Goal: Information Seeking & Learning: Learn about a topic

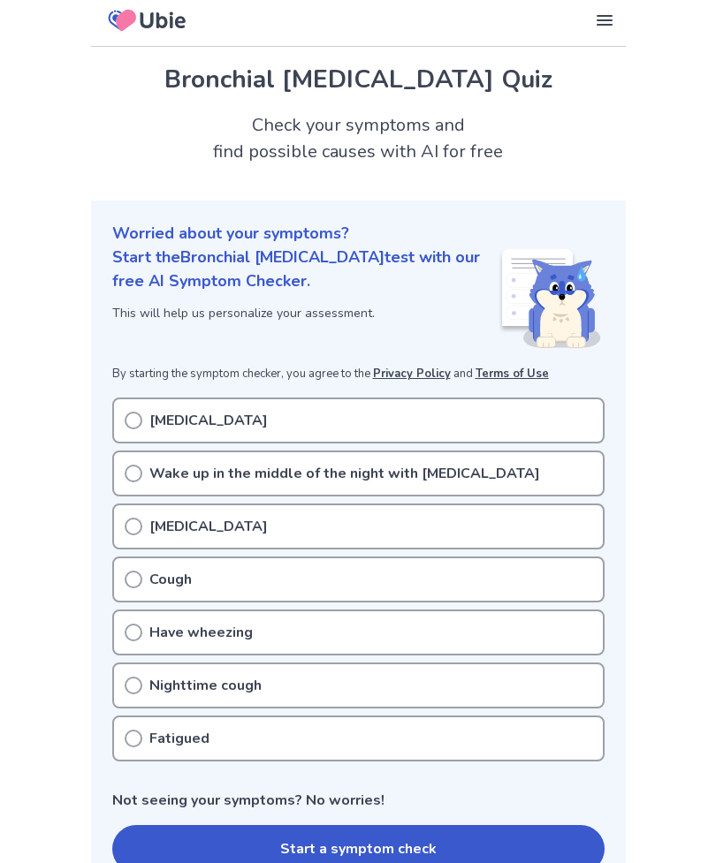
scroll to position [7, 0]
click at [395, 836] on button "Start a symptom check" at bounding box center [358, 848] width 492 height 48
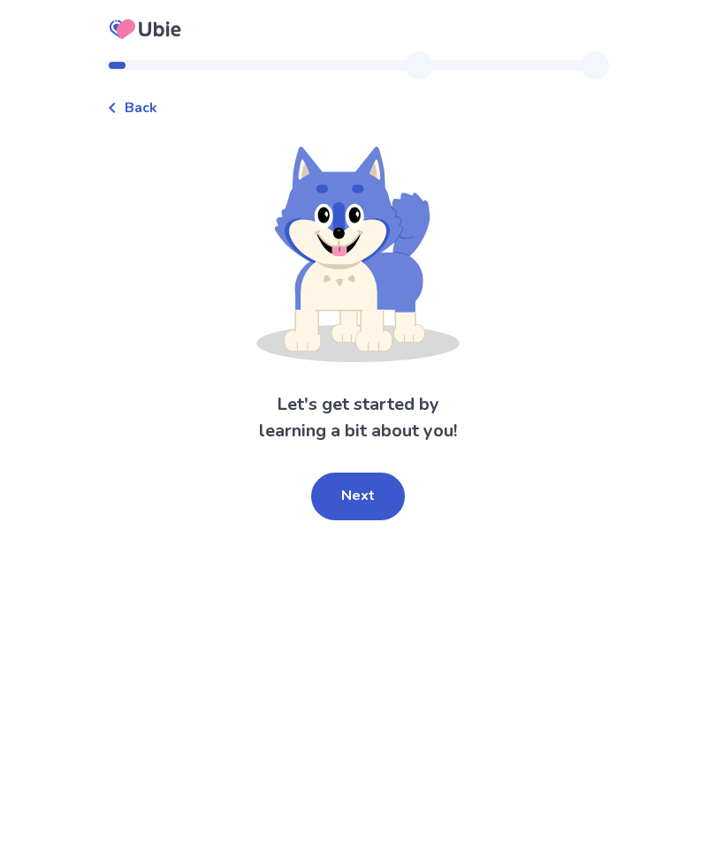
click at [367, 491] on button "Next" at bounding box center [358, 497] width 94 height 48
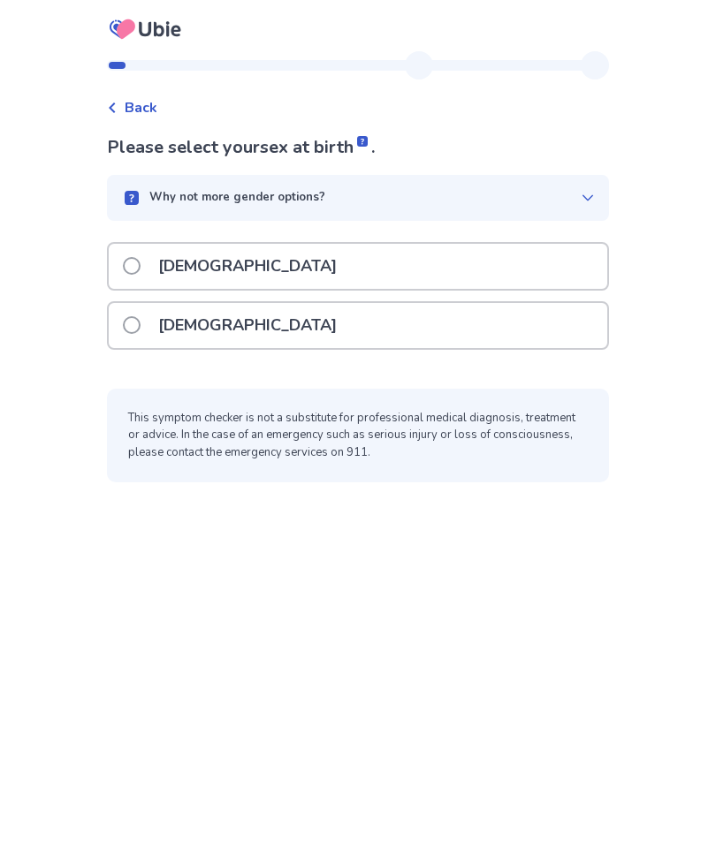
click at [315, 312] on div "[DEMOGRAPHIC_DATA]" at bounding box center [358, 325] width 498 height 45
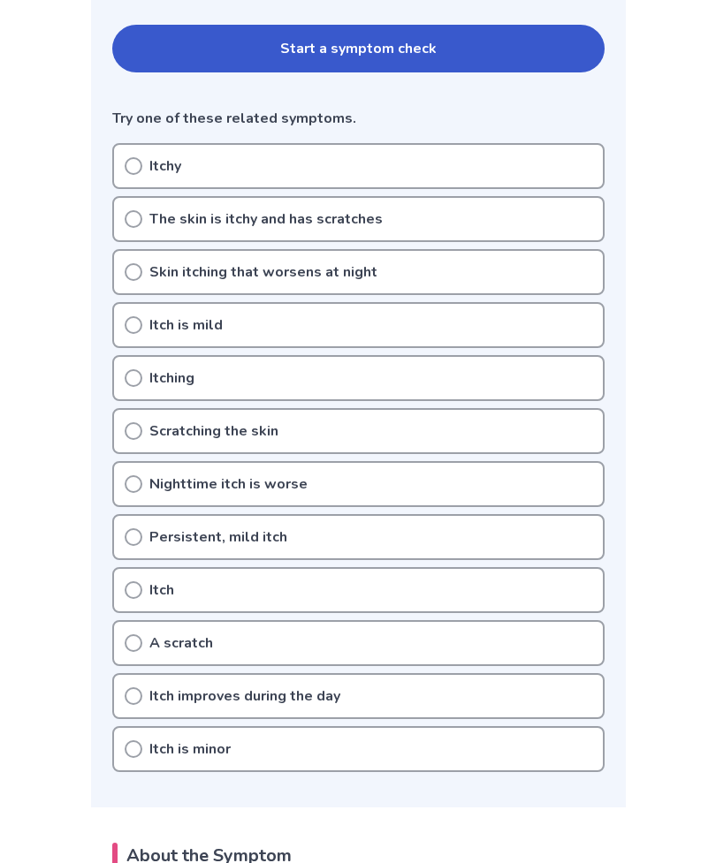
scroll to position [385, 0]
click at [382, 270] on div "Skin itching that worsens at night" at bounding box center [358, 273] width 492 height 46
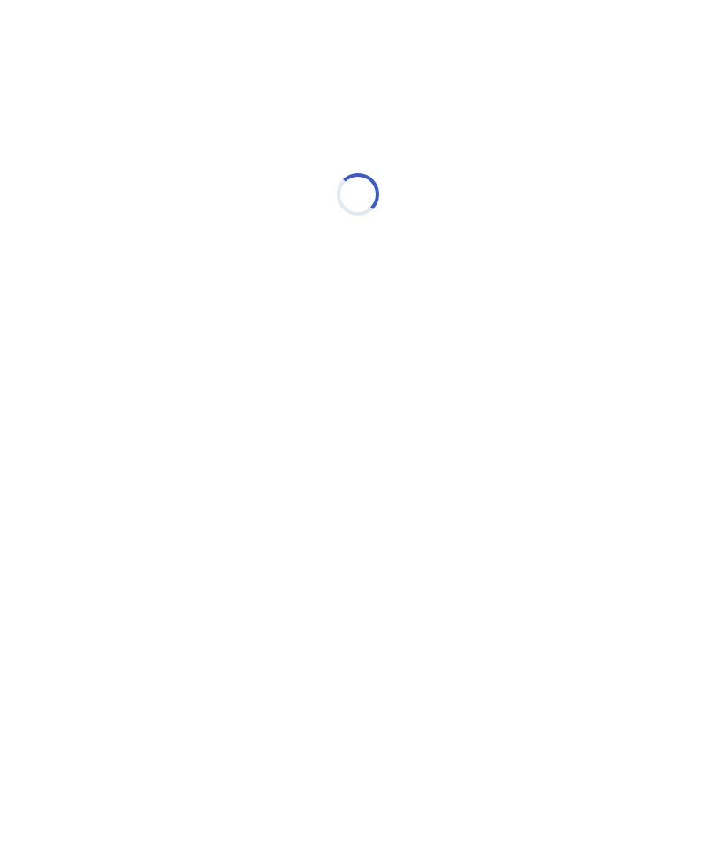
click at [135, 216] on div "Loading..." at bounding box center [358, 194] width 502 height 353
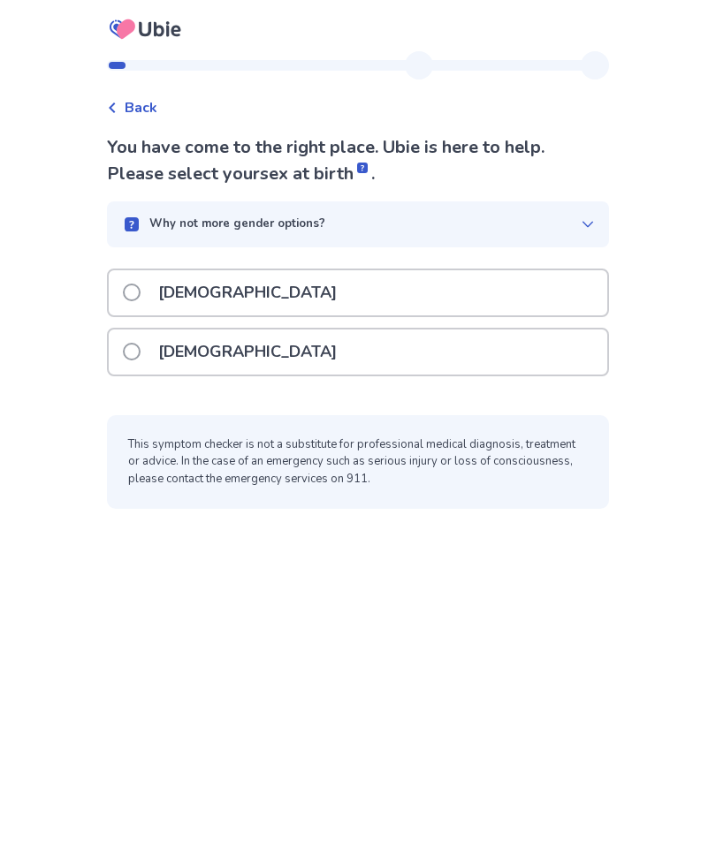
click at [254, 357] on div "[DEMOGRAPHIC_DATA]" at bounding box center [358, 352] width 498 height 45
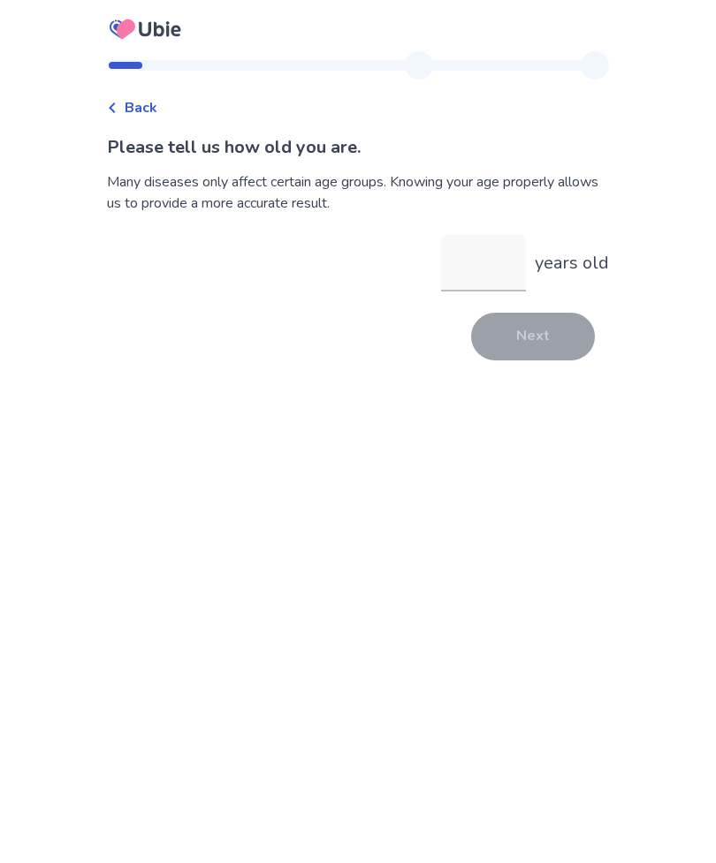
click at [156, 98] on span "Back" at bounding box center [141, 107] width 33 height 21
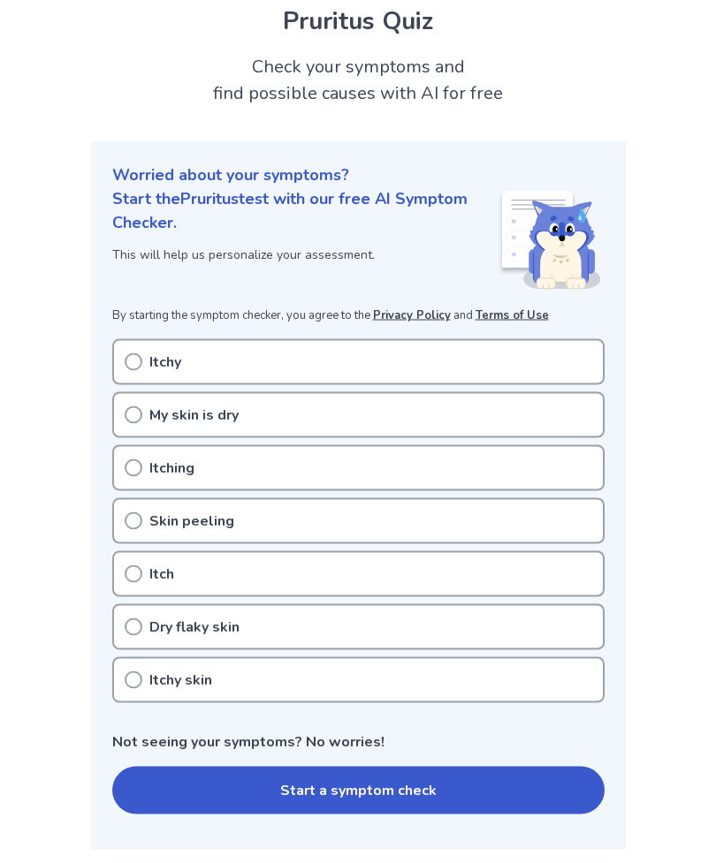
scroll to position [69, 0]
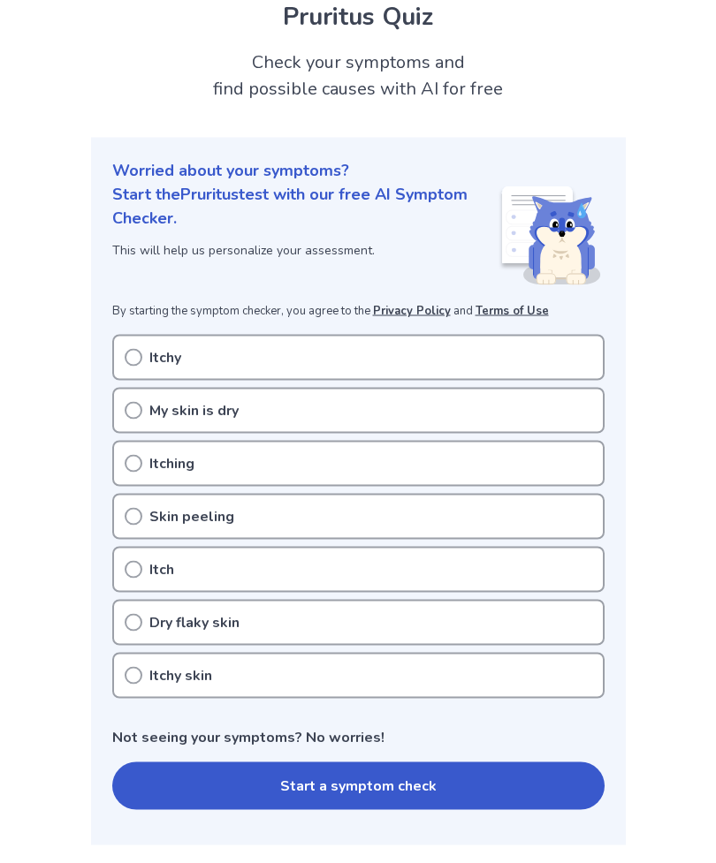
click at [133, 676] on icon at bounding box center [134, 676] width 18 height 18
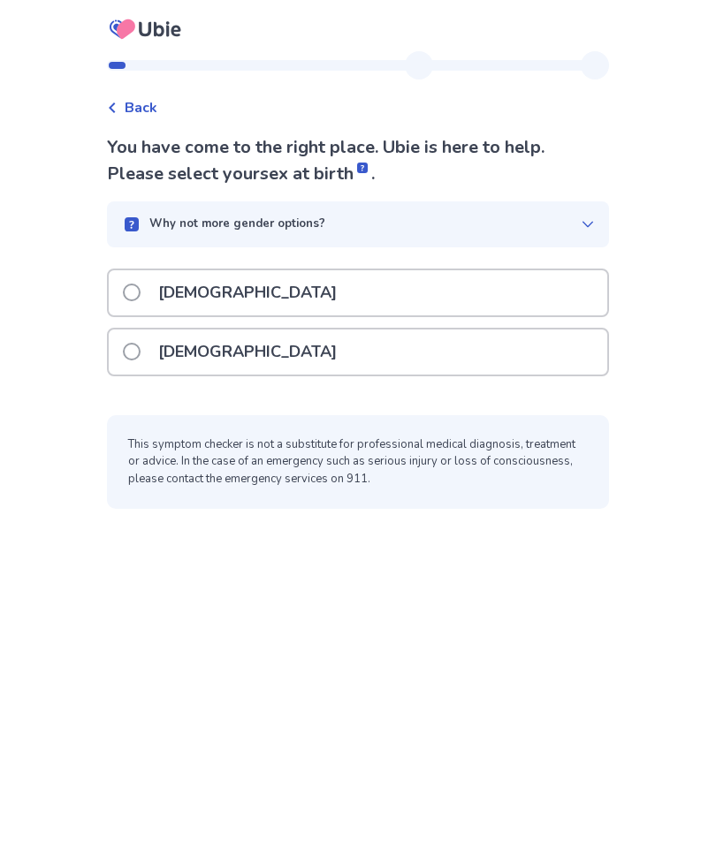
click at [206, 351] on p "[DEMOGRAPHIC_DATA]" at bounding box center [248, 352] width 200 height 45
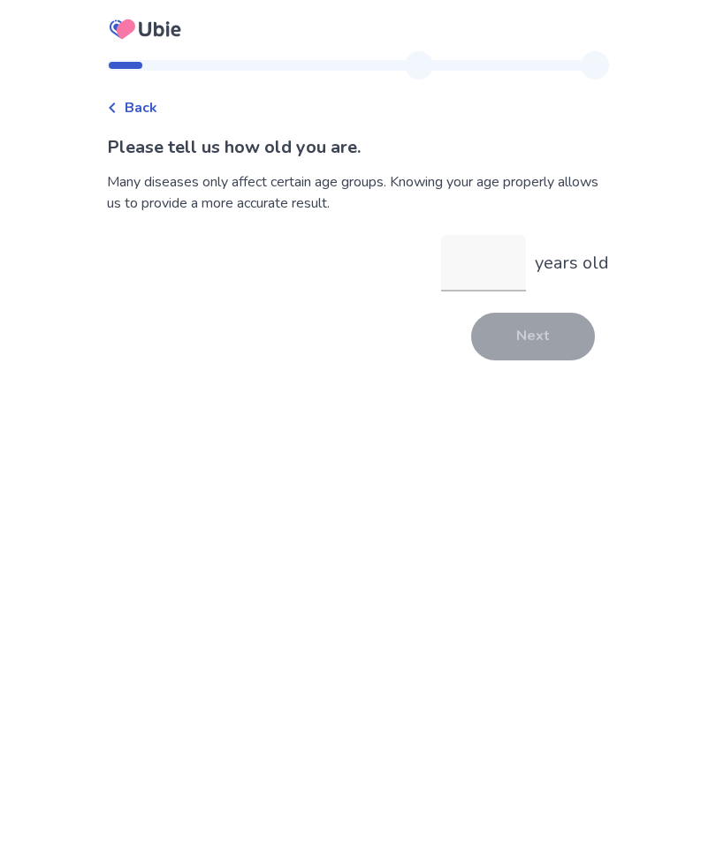
click at [470, 258] on input "years old" at bounding box center [483, 263] width 85 height 57
type input "**"
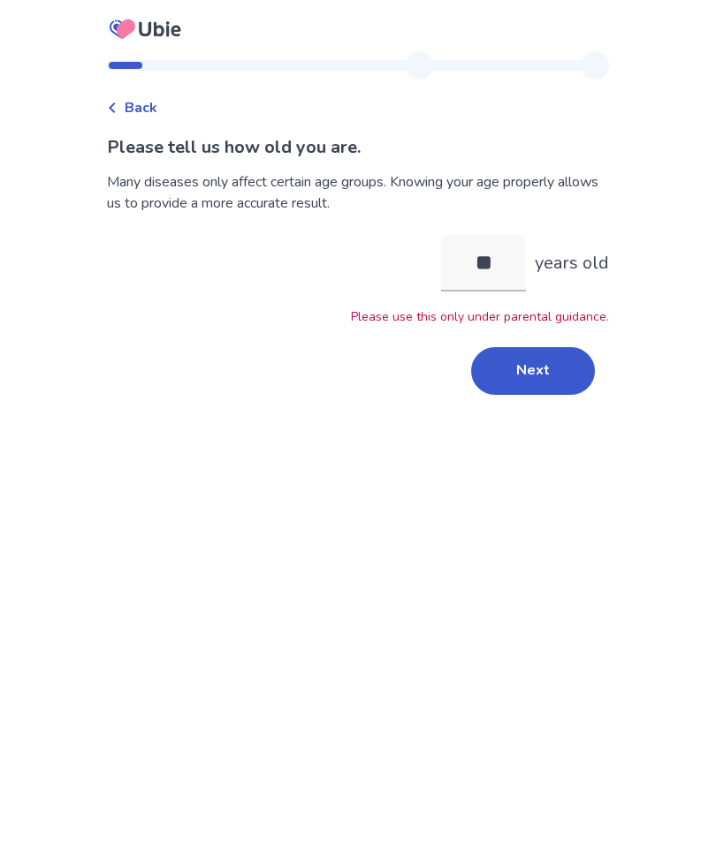
click at [525, 367] on button "Next" at bounding box center [533, 371] width 124 height 48
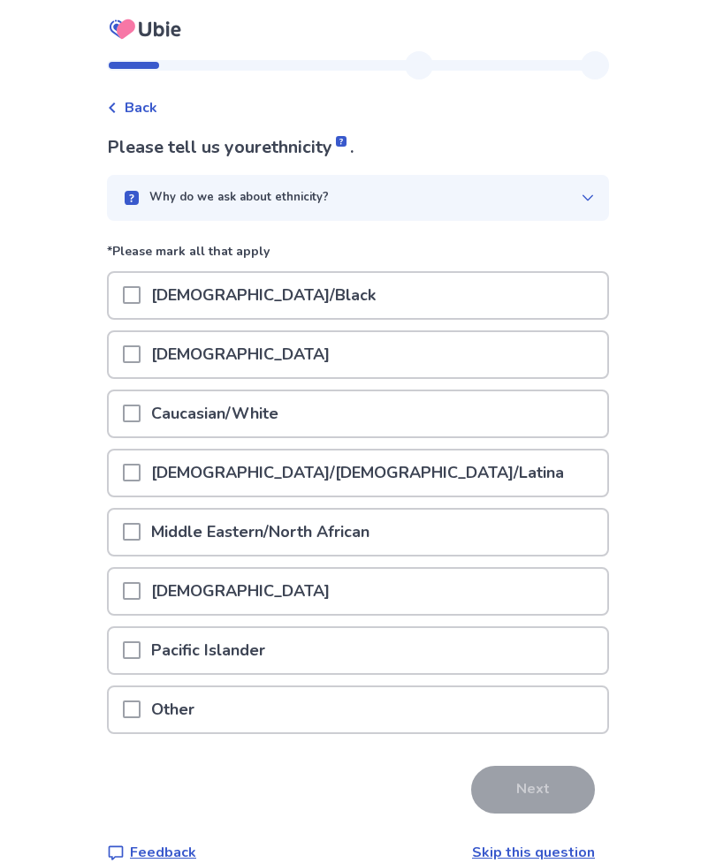
click at [140, 413] on span at bounding box center [132, 414] width 18 height 18
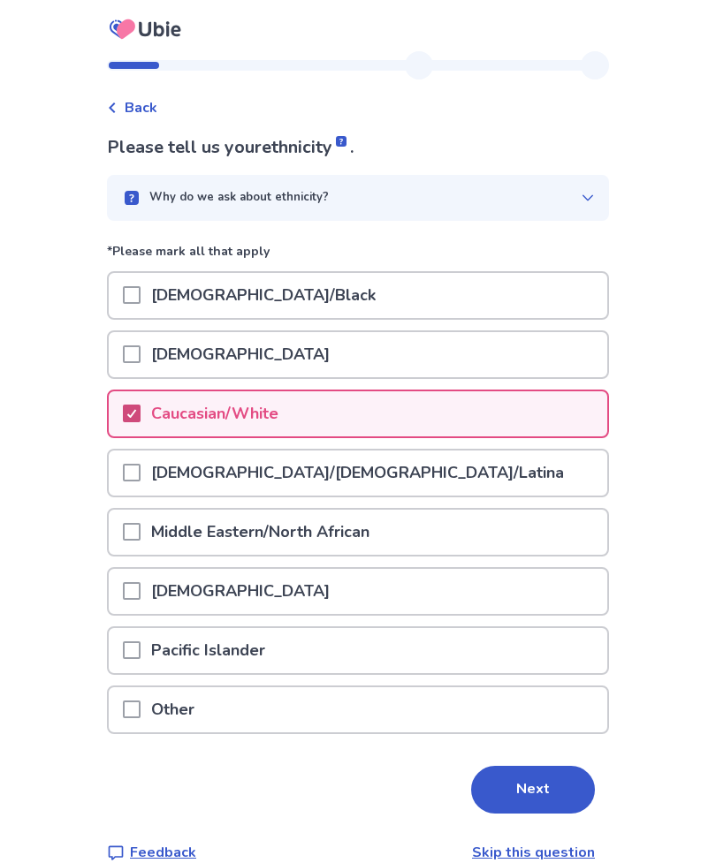
click at [525, 801] on button "Next" at bounding box center [533, 790] width 124 height 48
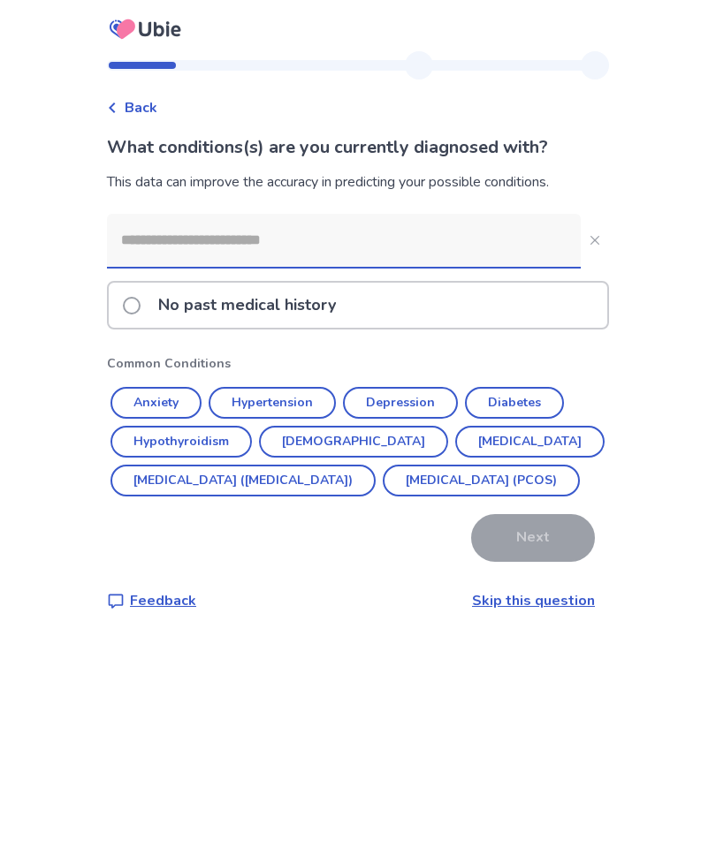
click at [346, 309] on p "No past medical history" at bounding box center [247, 305] width 199 height 45
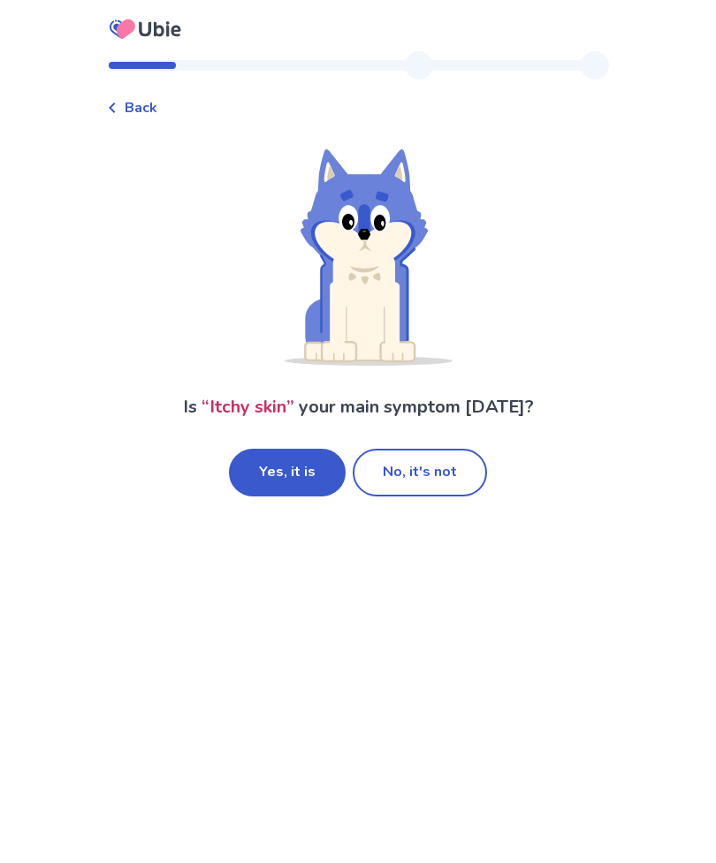
click at [289, 475] on button "Yes, it is" at bounding box center [287, 473] width 117 height 48
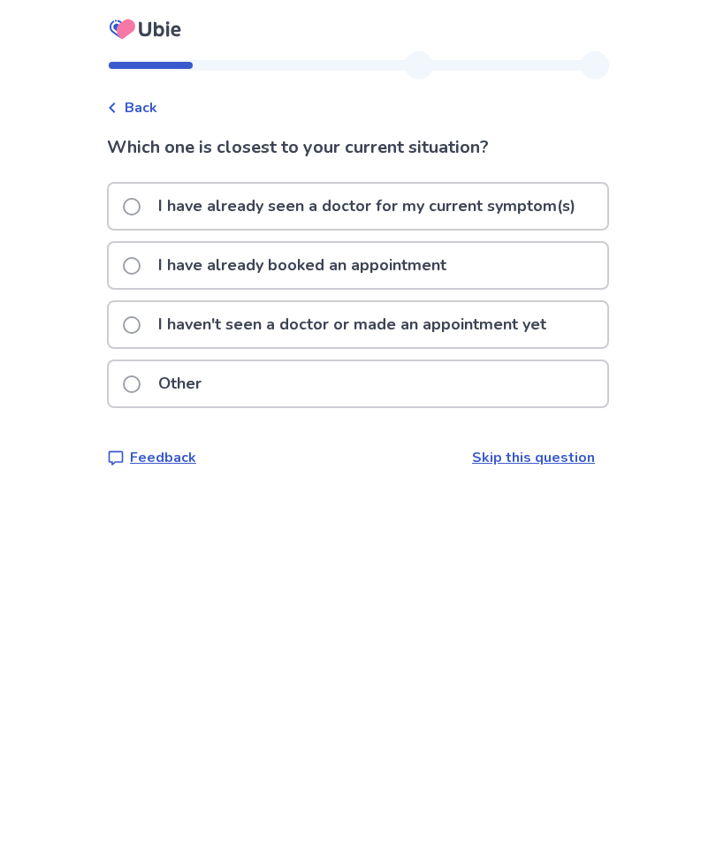
click at [513, 324] on p "I haven't seen a doctor or made an appointment yet" at bounding box center [352, 324] width 409 height 45
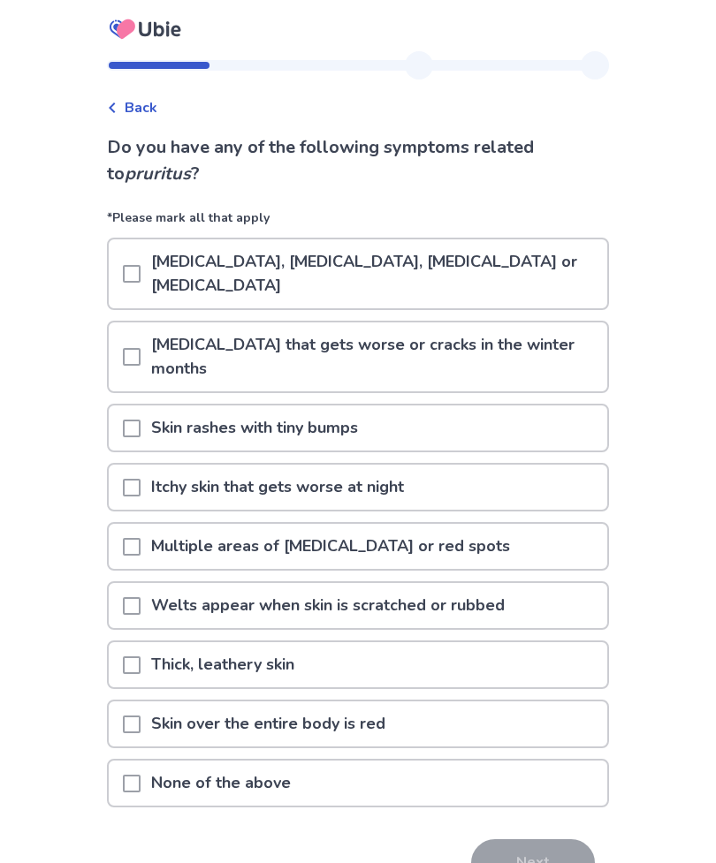
click at [140, 271] on span at bounding box center [132, 274] width 18 height 18
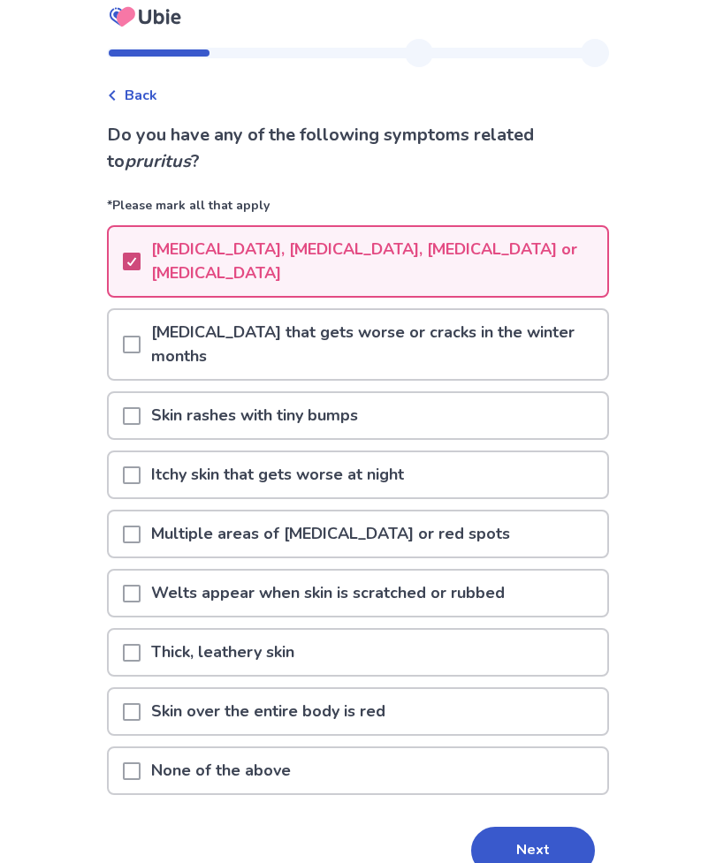
scroll to position [13, 0]
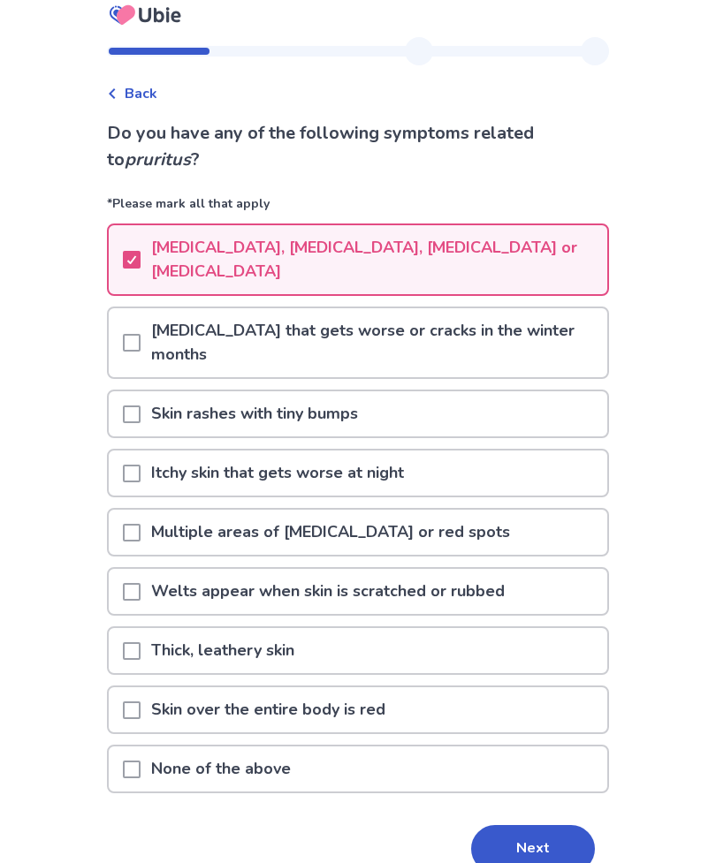
click at [140, 335] on span at bounding box center [132, 344] width 18 height 18
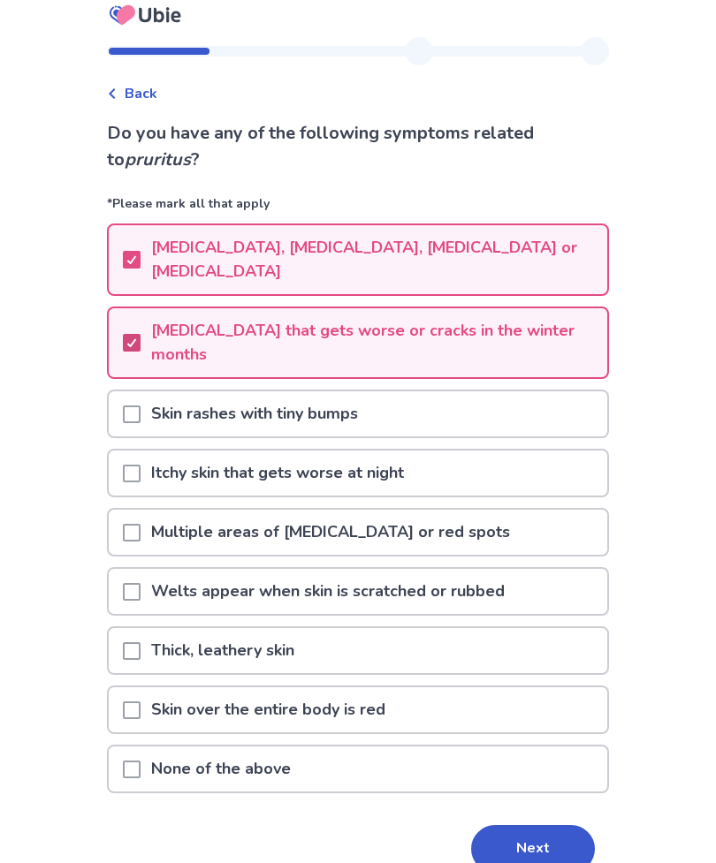
scroll to position [20, 0]
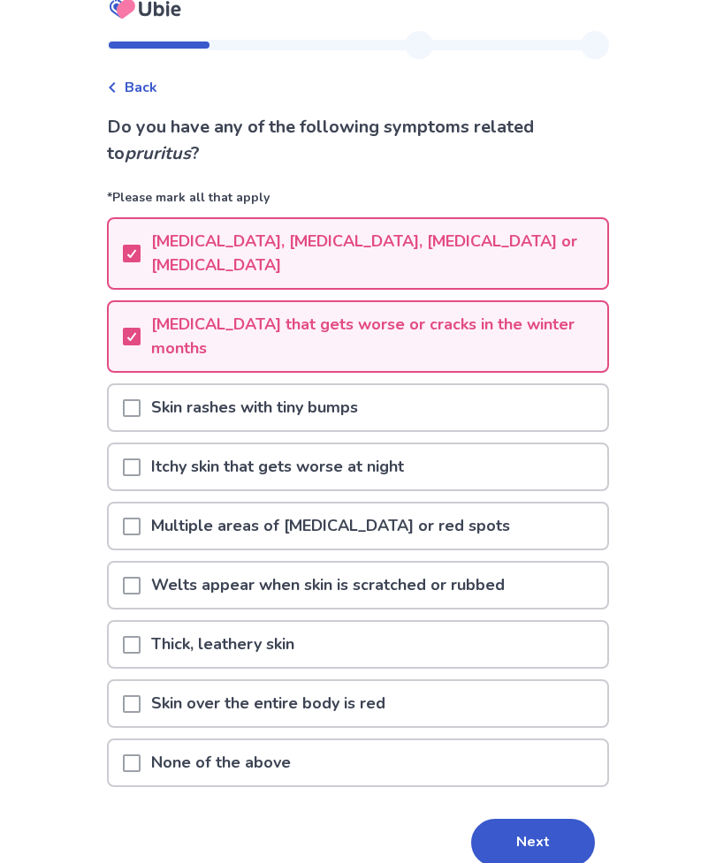
click at [140, 399] on span at bounding box center [132, 408] width 18 height 18
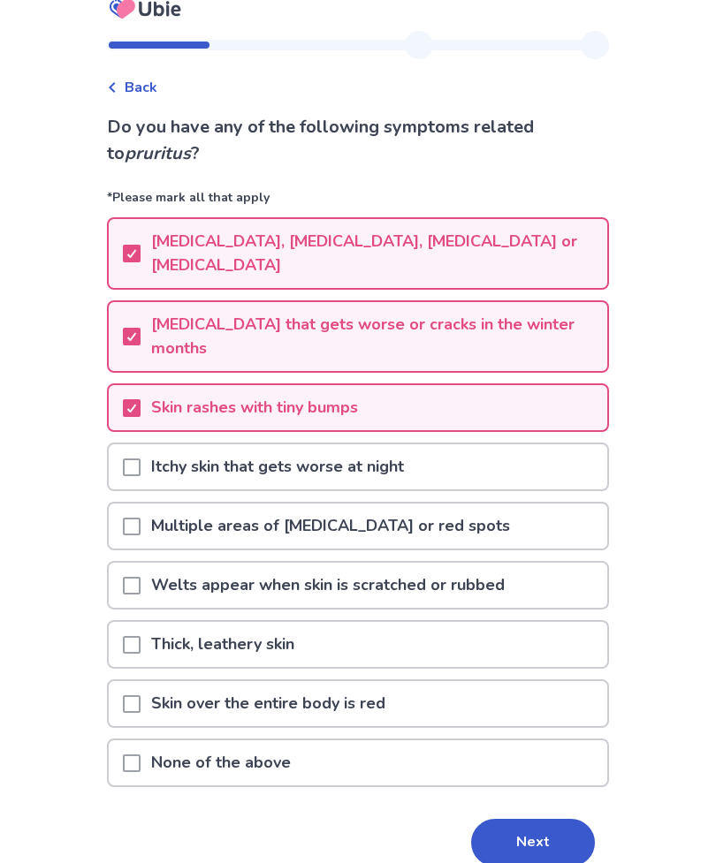
click at [140, 456] on div at bounding box center [132, 466] width 18 height 45
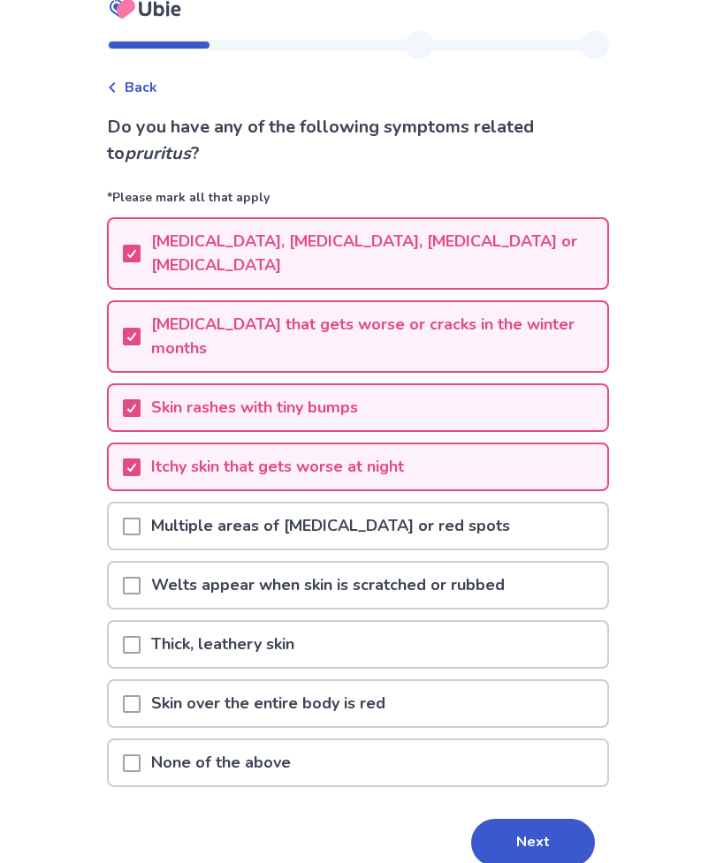
click at [140, 577] on span at bounding box center [132, 586] width 18 height 18
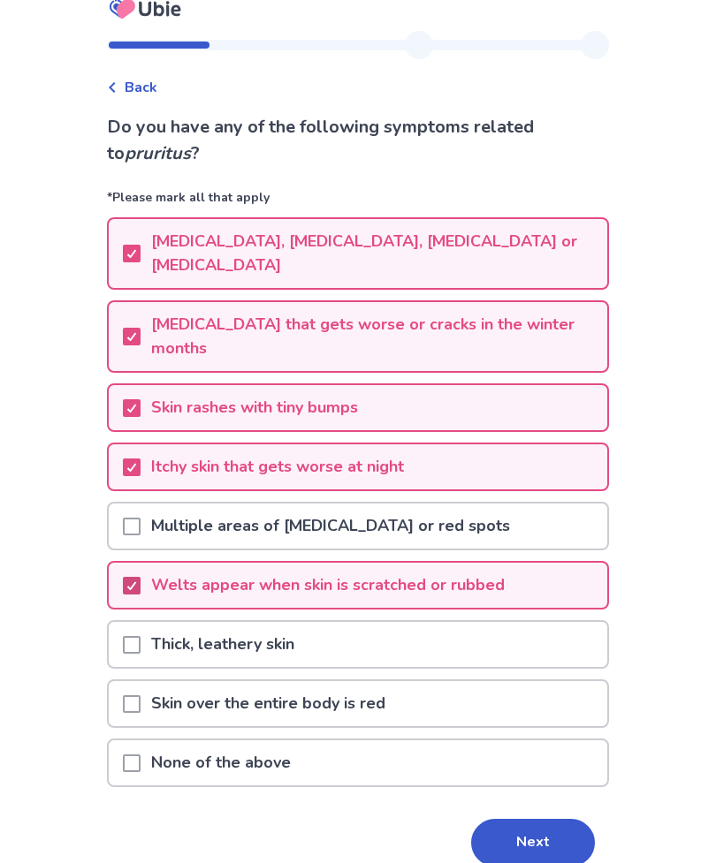
click at [513, 819] on button "Next" at bounding box center [533, 843] width 124 height 48
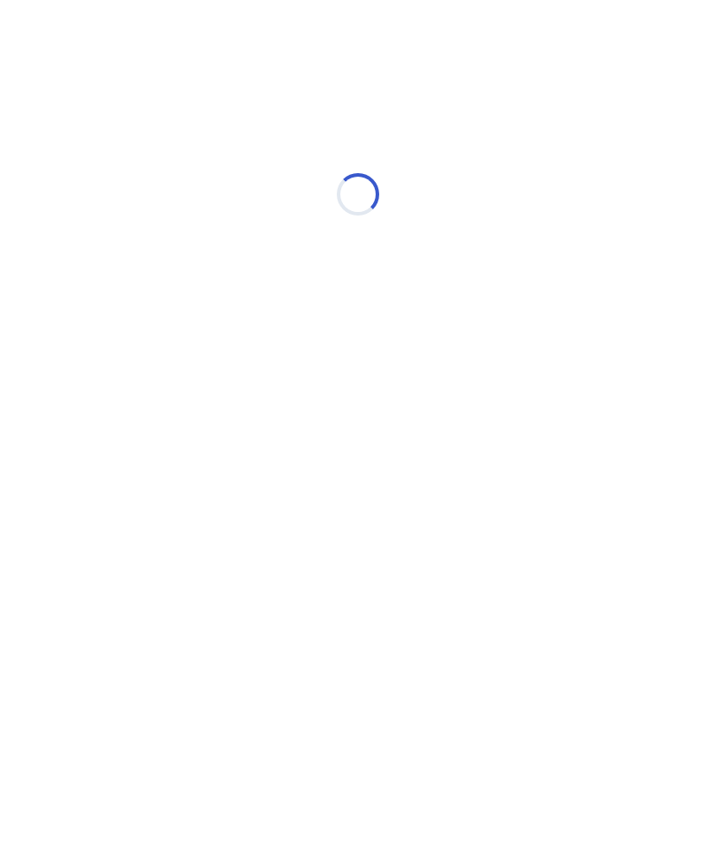
scroll to position [0, 0]
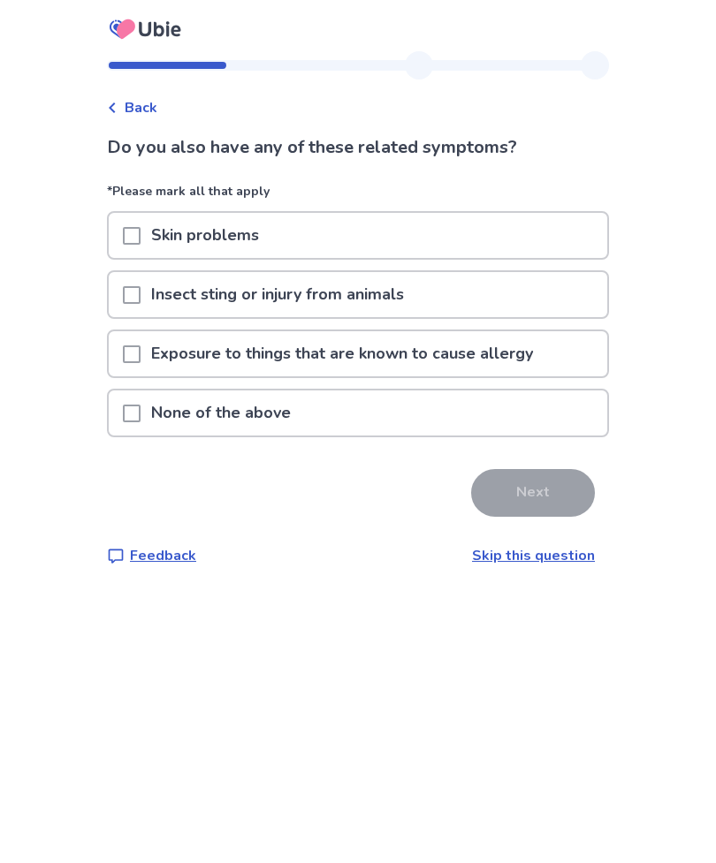
click at [261, 404] on p "None of the above" at bounding box center [220, 413] width 161 height 45
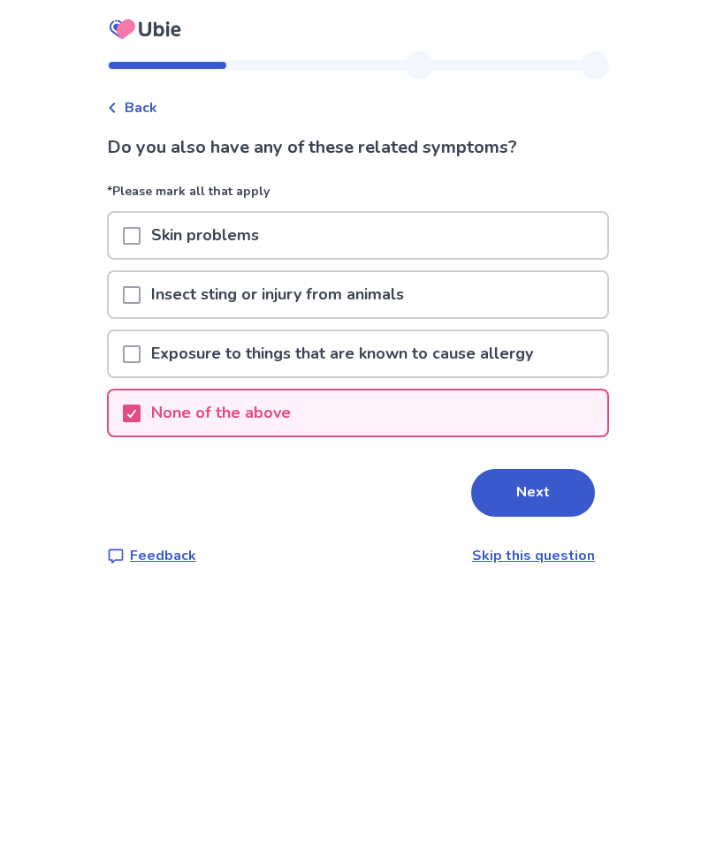
click at [544, 484] on button "Next" at bounding box center [533, 493] width 124 height 48
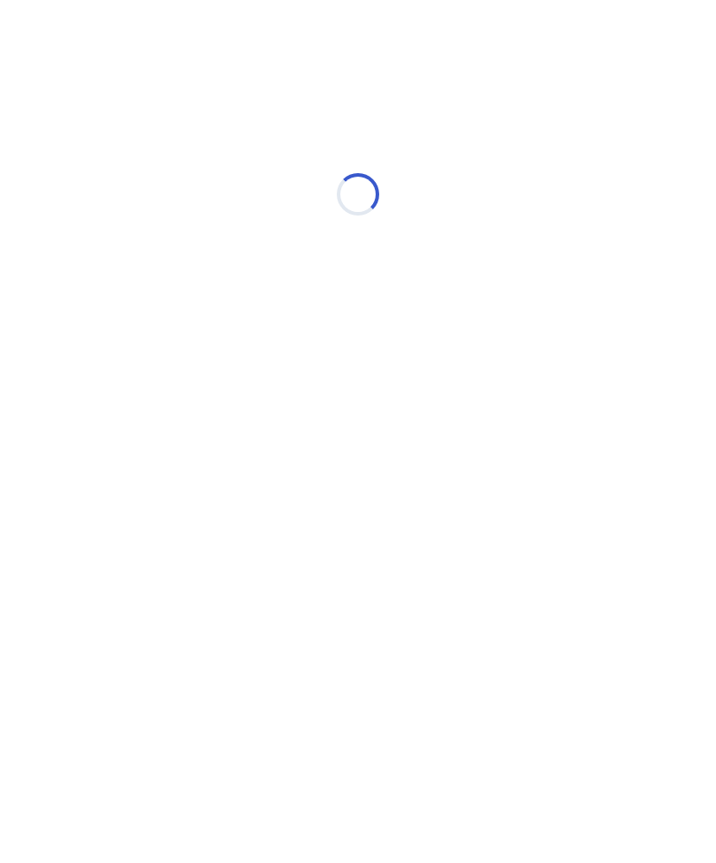
click at [690, 371] on html "Loading... Ubie Symptom Checker" at bounding box center [358, 185] width 716 height 371
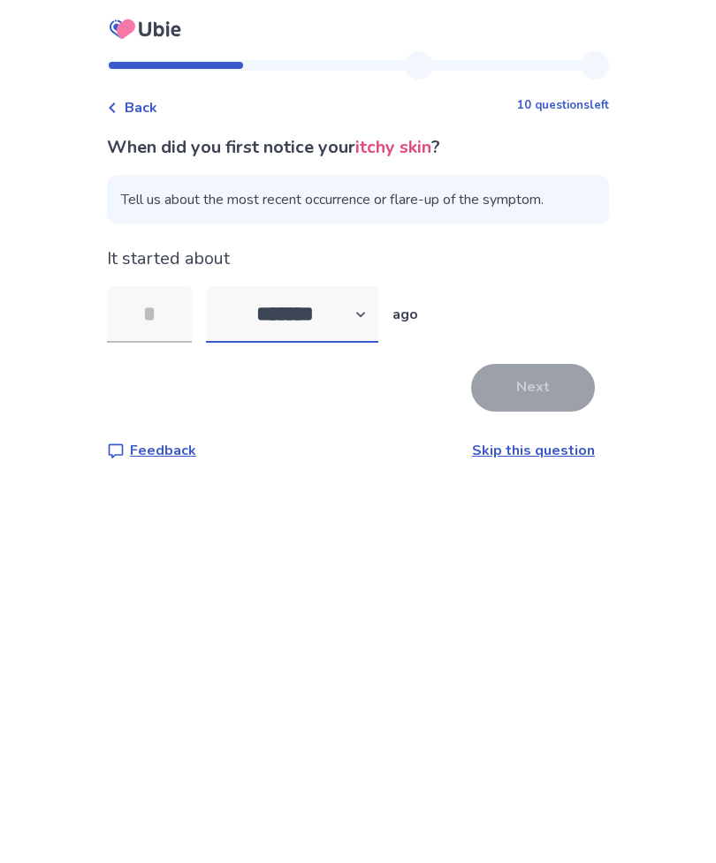
click at [372, 304] on select "******* ****** ******* ******** *******" at bounding box center [292, 314] width 172 height 57
click at [352, 317] on select "******* ****** ******* ******** *******" at bounding box center [292, 314] width 172 height 57
click at [295, 307] on select "******* ****** ******* ******** *******" at bounding box center [292, 314] width 172 height 57
click at [303, 313] on select "******* ****** ******* ******** *******" at bounding box center [292, 314] width 172 height 57
select select "*"
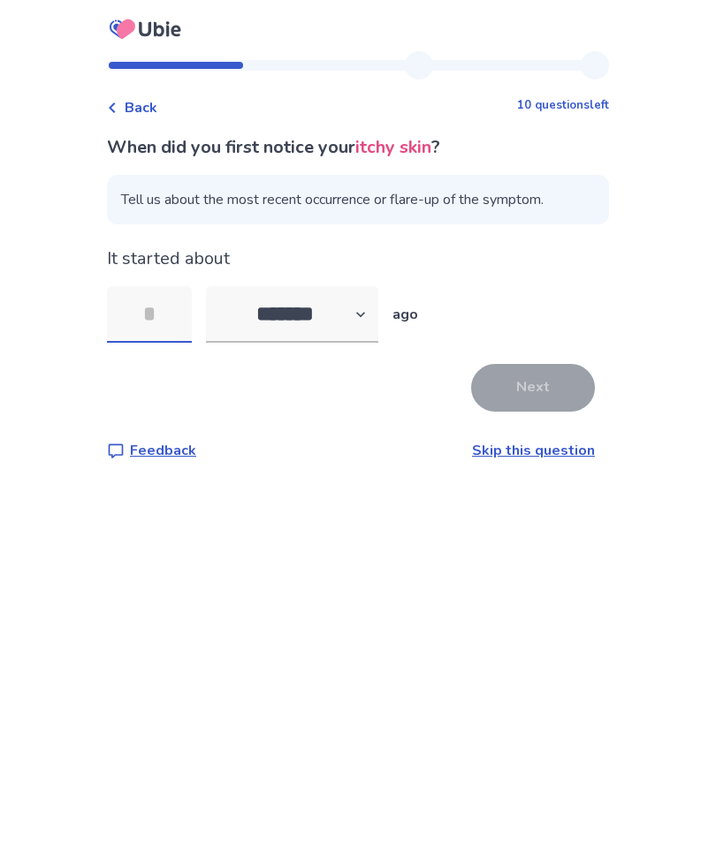
click at [173, 309] on input "tel" at bounding box center [149, 314] width 85 height 57
type input "*"
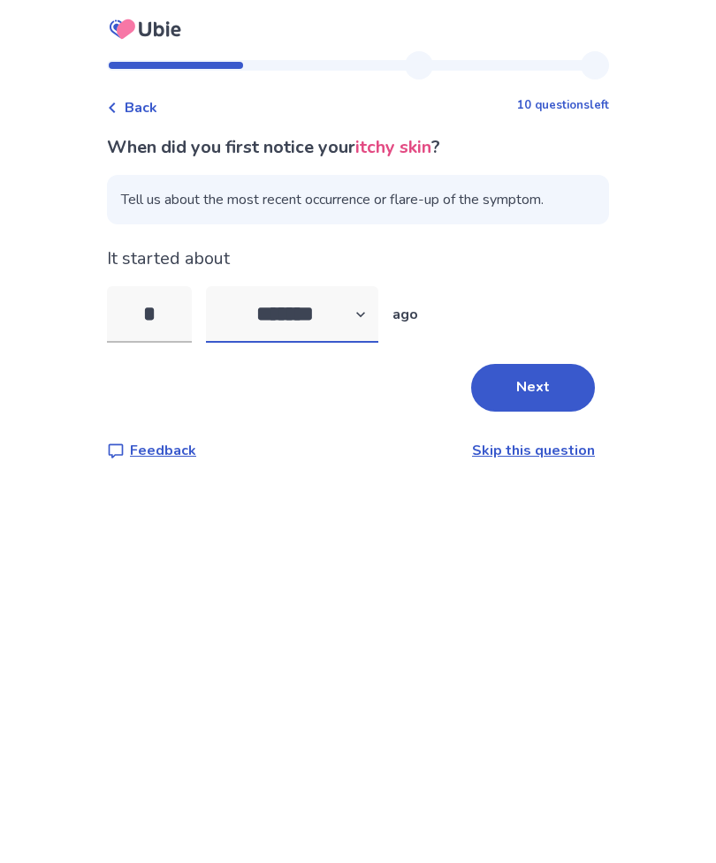
click at [377, 301] on select "******* ****** ******* ******** *******" at bounding box center [292, 314] width 172 height 57
click at [322, 315] on select "******* ****** ******* ******** *******" at bounding box center [292, 314] width 172 height 57
select select "*"
click at [170, 307] on input "*" at bounding box center [149, 314] width 85 height 57
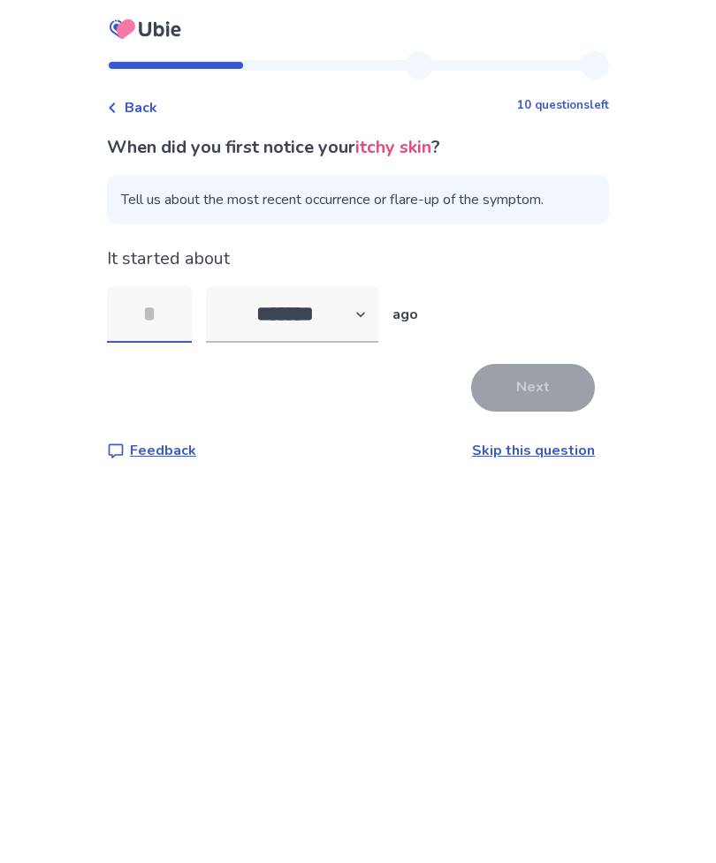
type input "*"
click at [539, 382] on button "Next" at bounding box center [533, 388] width 124 height 48
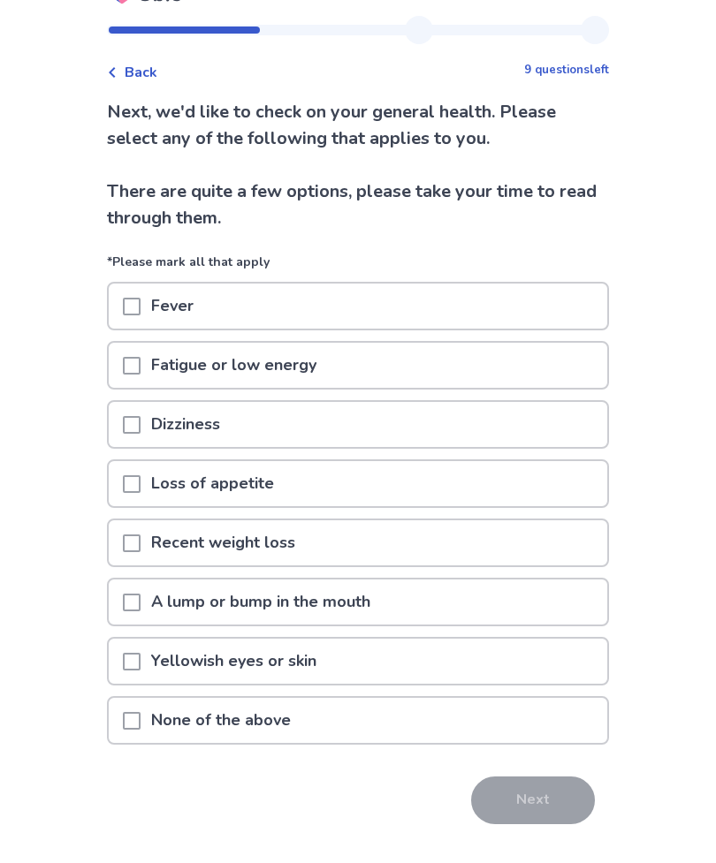
scroll to position [17, 0]
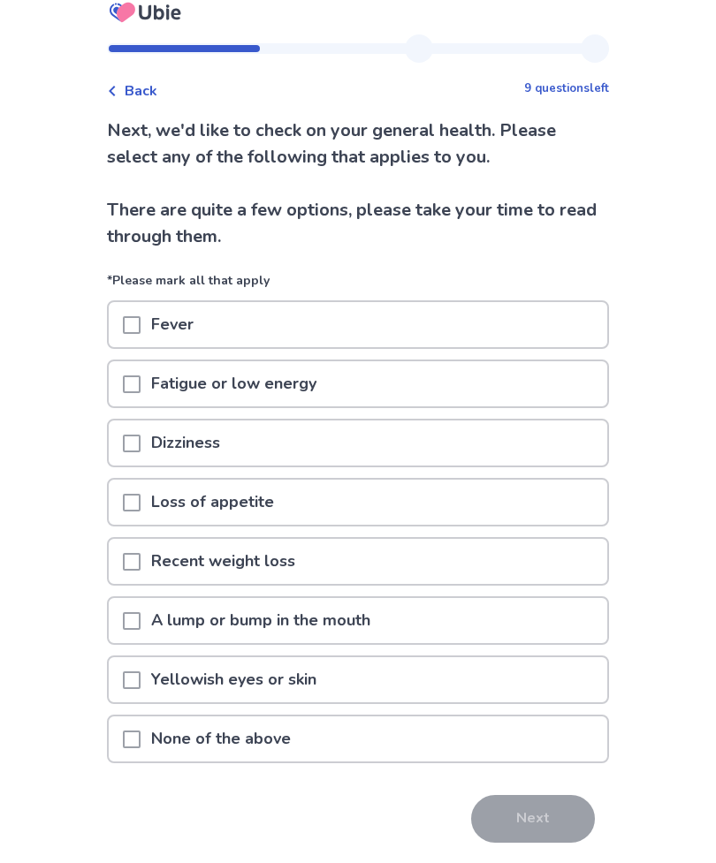
click at [137, 566] on span at bounding box center [132, 562] width 18 height 18
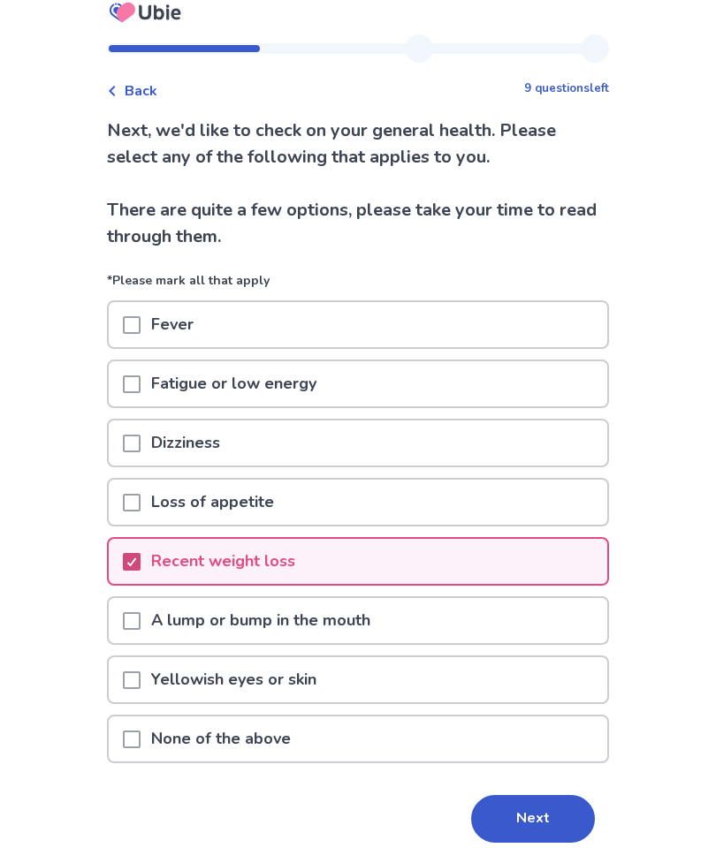
click at [140, 613] on span at bounding box center [132, 621] width 18 height 18
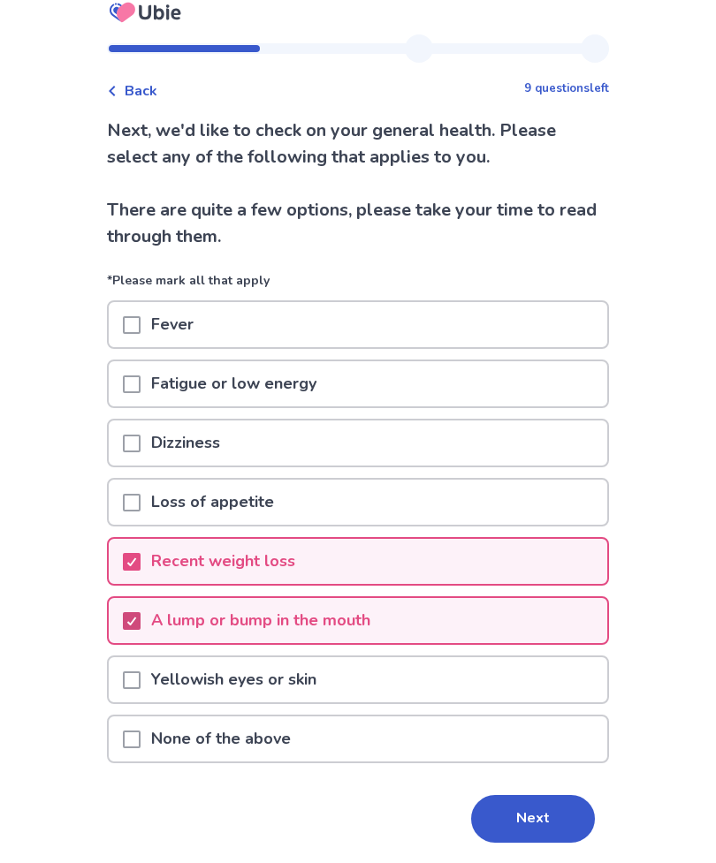
click at [528, 810] on button "Next" at bounding box center [533, 819] width 124 height 48
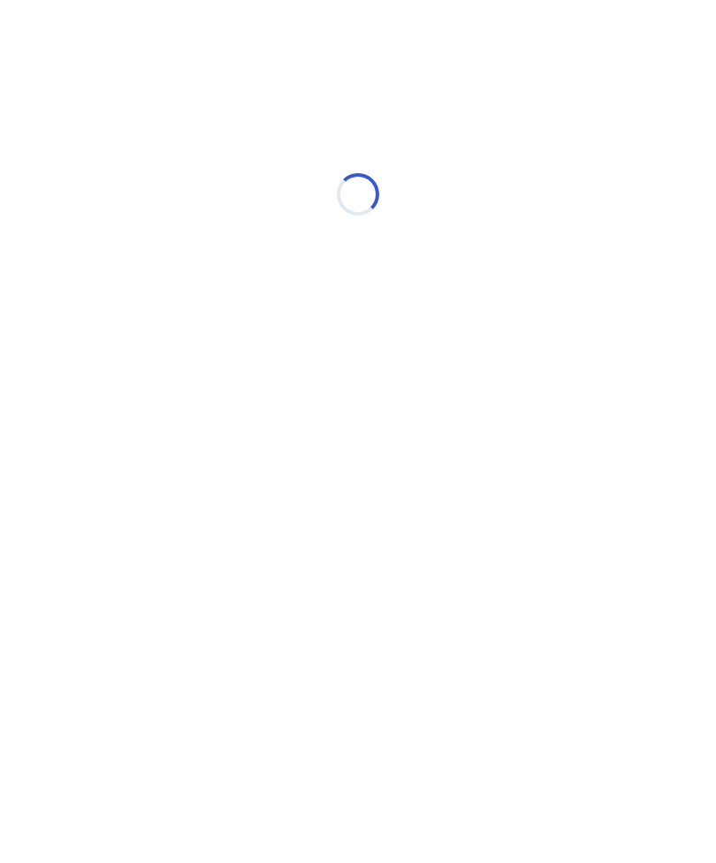
select select "*"
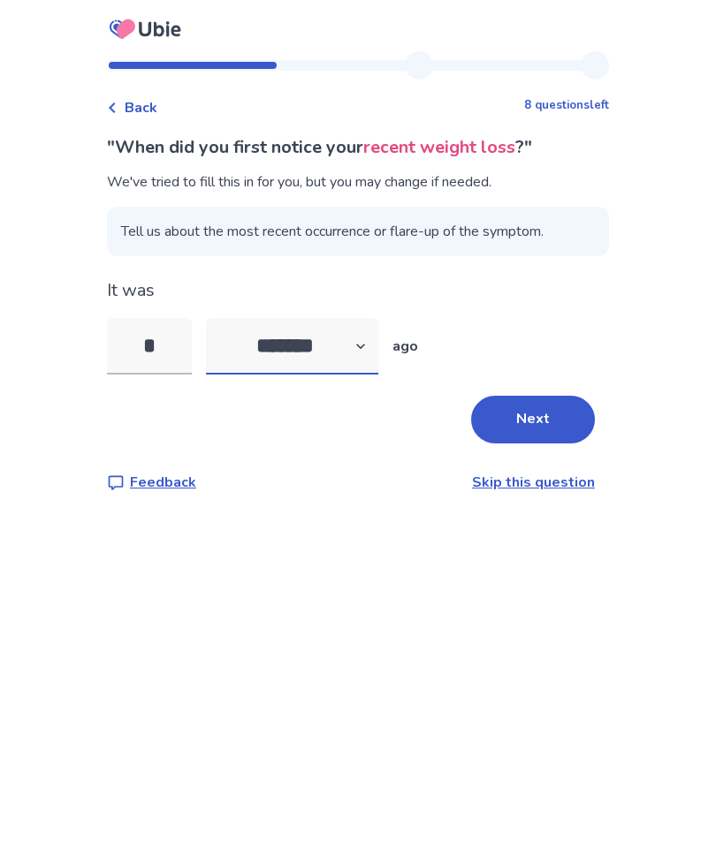
click at [351, 335] on select "******* ****** ******* ******** *******" at bounding box center [292, 346] width 172 height 57
click at [163, 330] on input "*" at bounding box center [149, 346] width 85 height 57
click at [179, 338] on input "*" at bounding box center [149, 346] width 85 height 57
type input "*"
click at [348, 329] on select "******* ****** ******* ******** *******" at bounding box center [292, 346] width 172 height 57
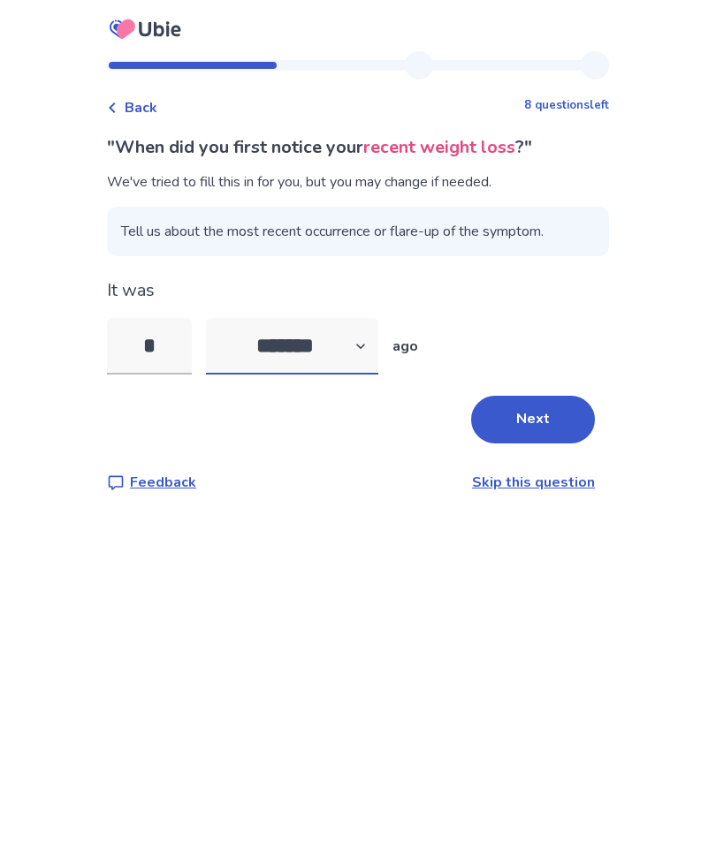
select select "*"
click at [549, 430] on button "Next" at bounding box center [533, 420] width 124 height 48
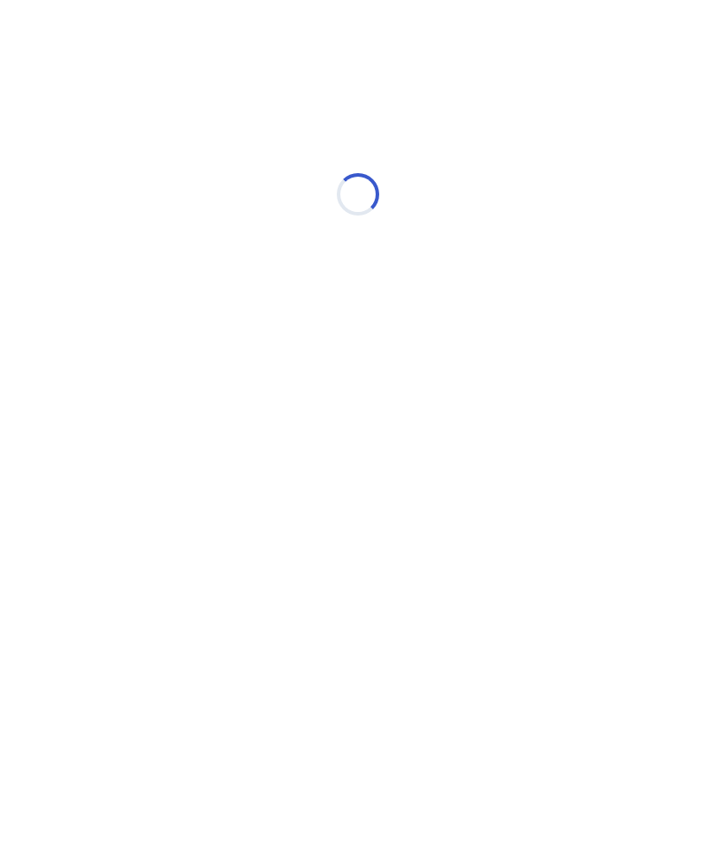
select select "*"
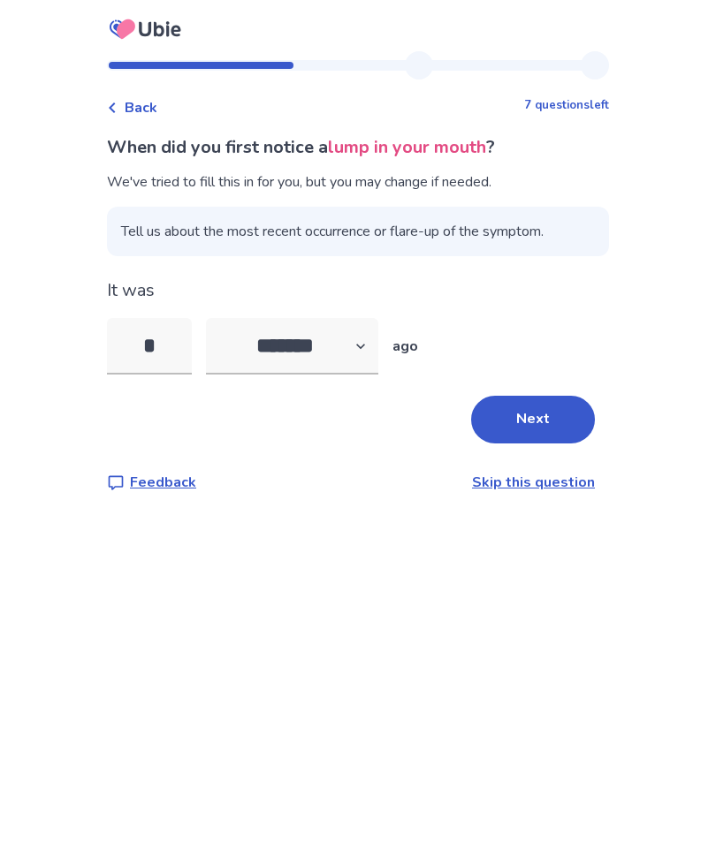
click at [175, 350] on input "*" at bounding box center [149, 346] width 85 height 57
type input "*"
click at [314, 325] on select "******* ****** ******* ******** *******" at bounding box center [292, 346] width 172 height 57
select select "*"
click at [540, 418] on button "Next" at bounding box center [533, 420] width 124 height 48
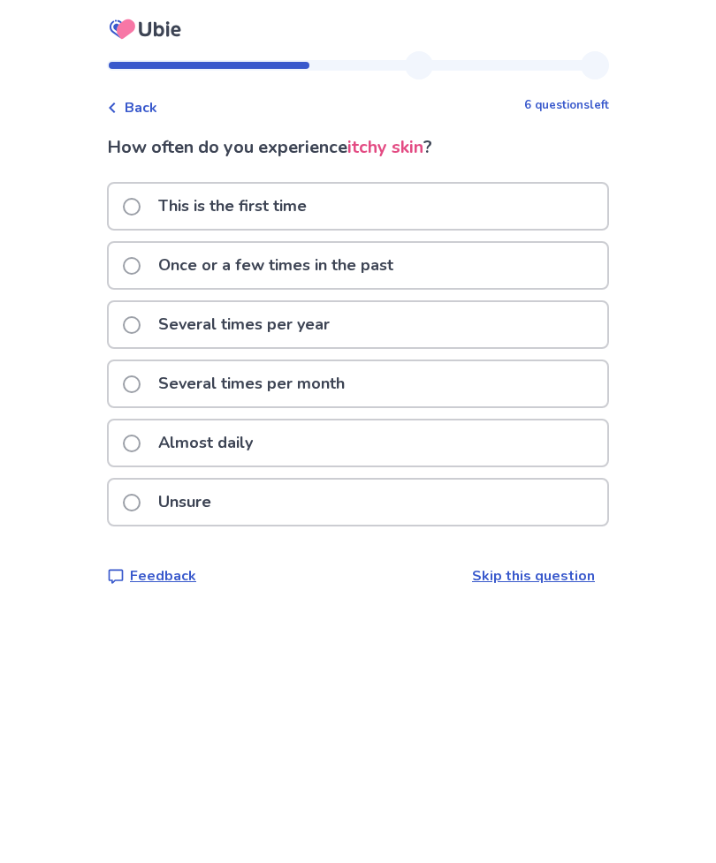
click at [216, 266] on p "Once or a few times in the past" at bounding box center [276, 265] width 256 height 45
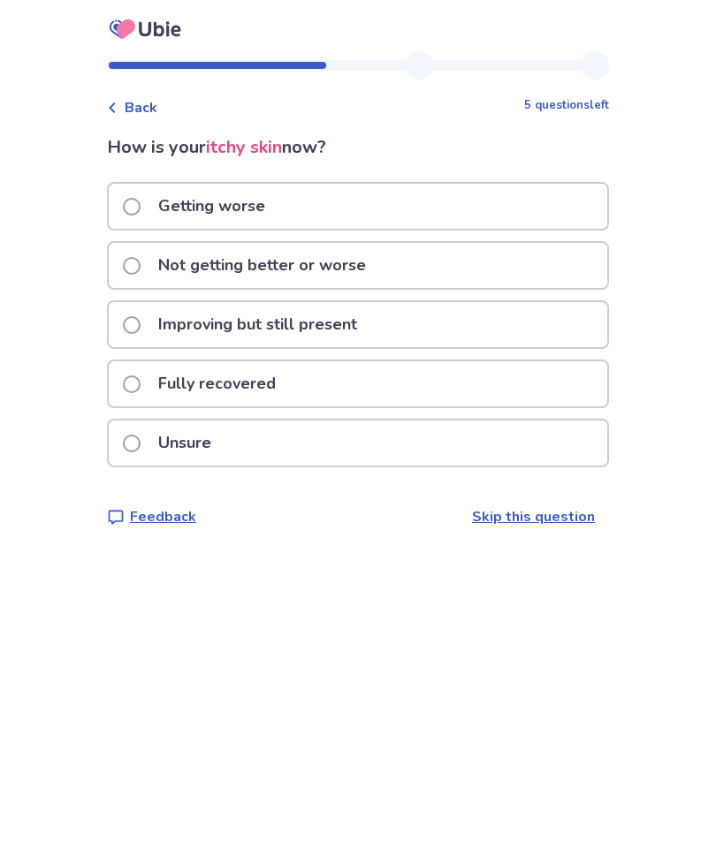
click at [421, 267] on div "Not getting better or worse" at bounding box center [358, 265] width 498 height 45
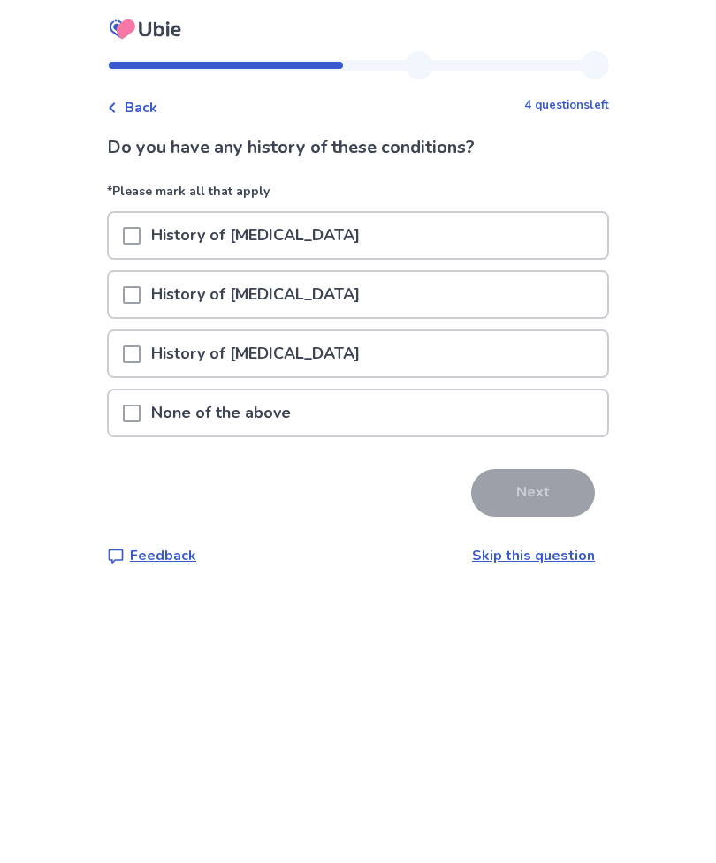
click at [422, 410] on div "None of the above" at bounding box center [358, 413] width 498 height 45
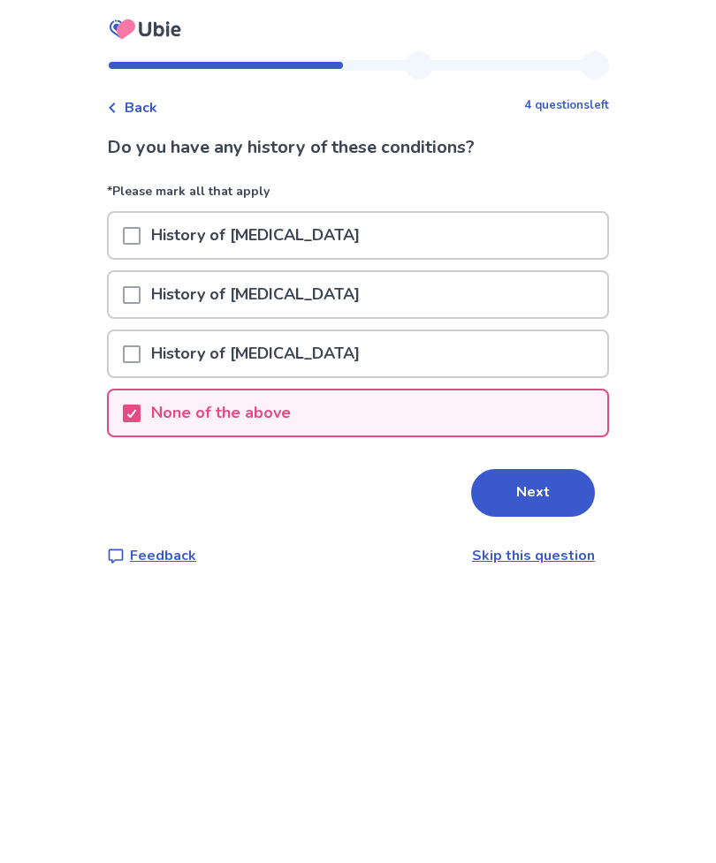
click at [549, 490] on button "Next" at bounding box center [533, 493] width 124 height 48
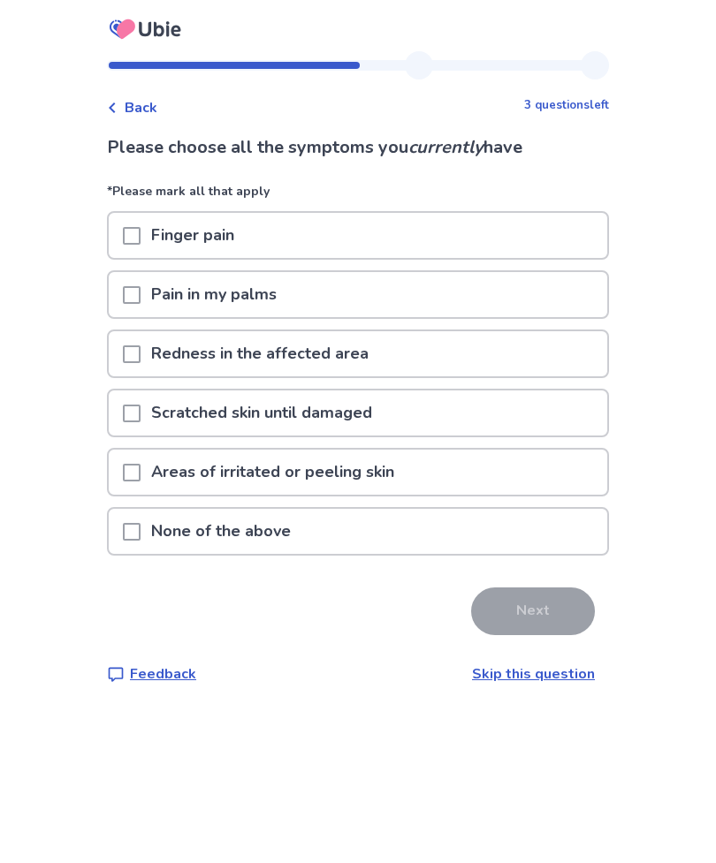
click at [368, 354] on p "Redness in the affected area" at bounding box center [259, 353] width 239 height 45
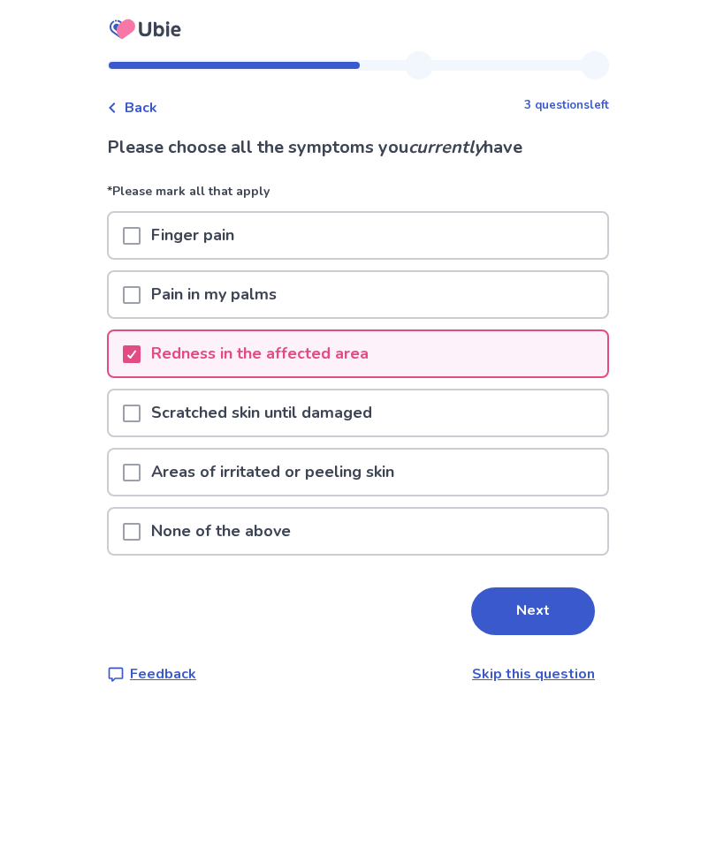
click at [526, 609] on button "Next" at bounding box center [533, 612] width 124 height 48
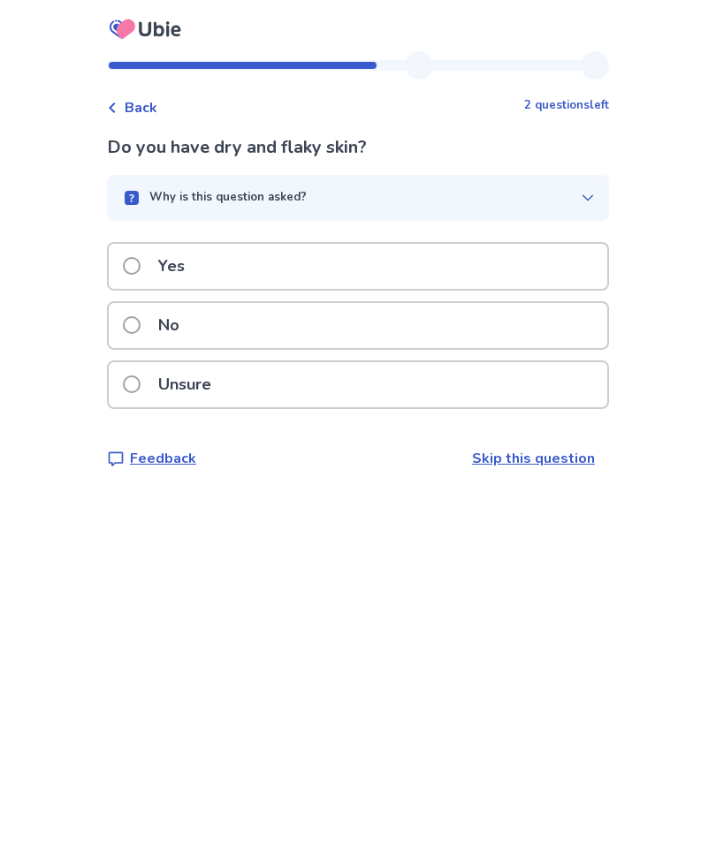
click at [366, 385] on div "Unsure" at bounding box center [358, 384] width 498 height 45
click at [371, 272] on div "Yes" at bounding box center [358, 266] width 498 height 45
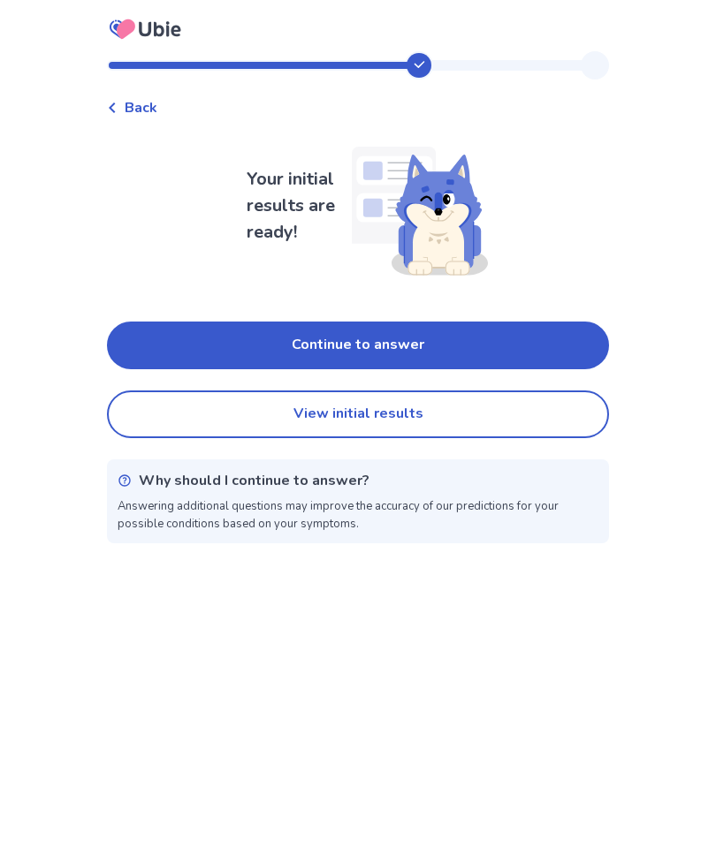
click at [502, 330] on button "Continue to answer" at bounding box center [358, 346] width 502 height 48
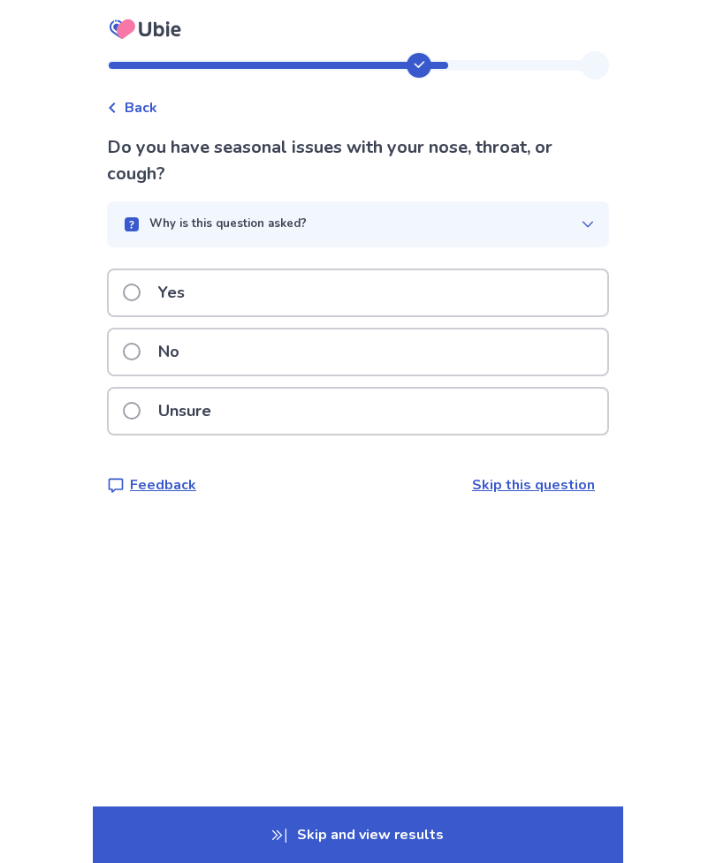
click at [195, 277] on p "Yes" at bounding box center [172, 292] width 48 height 45
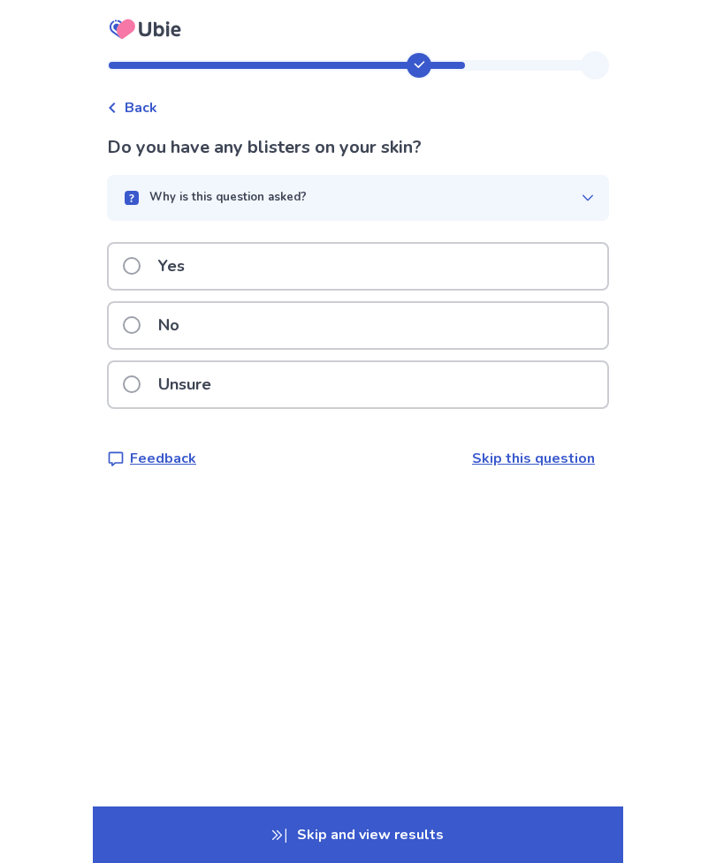
click at [145, 308] on label "No" at bounding box center [156, 325] width 67 height 45
click at [383, 316] on div "No" at bounding box center [358, 325] width 498 height 45
click at [140, 328] on span at bounding box center [132, 325] width 18 height 18
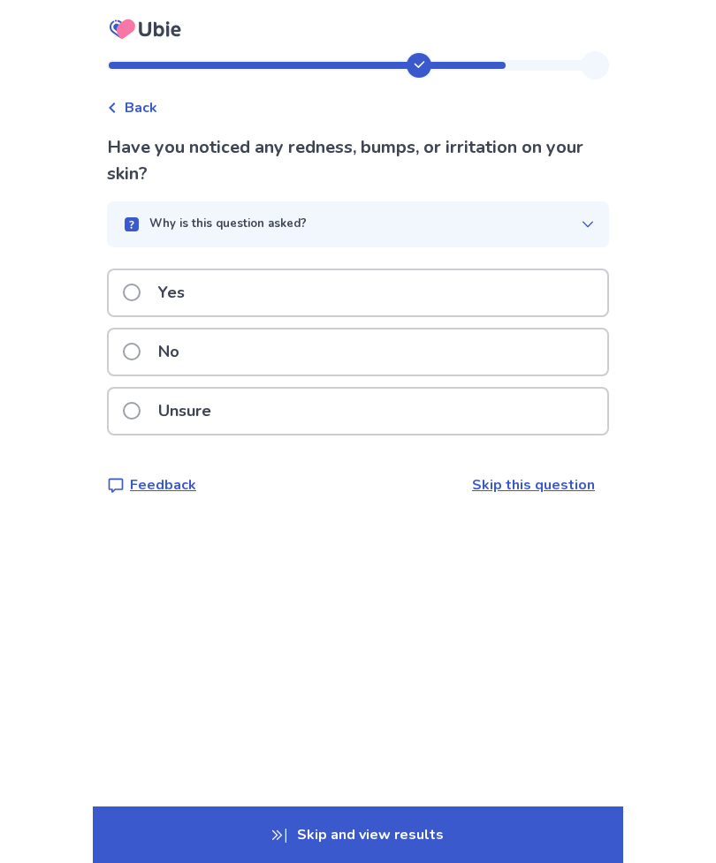
click at [144, 279] on label "Yes" at bounding box center [159, 292] width 72 height 45
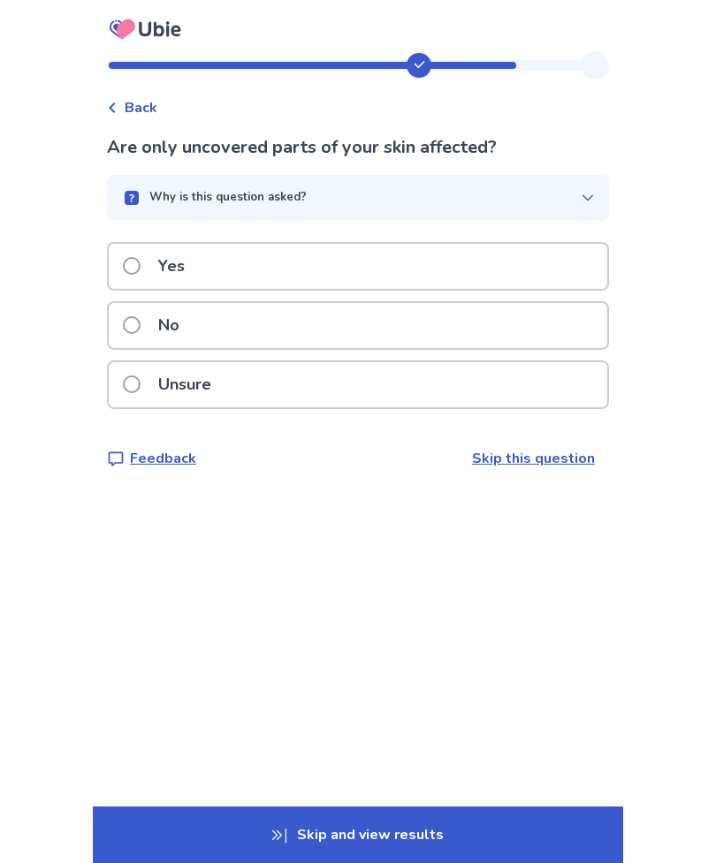
click at [156, 325] on label "No" at bounding box center [156, 325] width 67 height 45
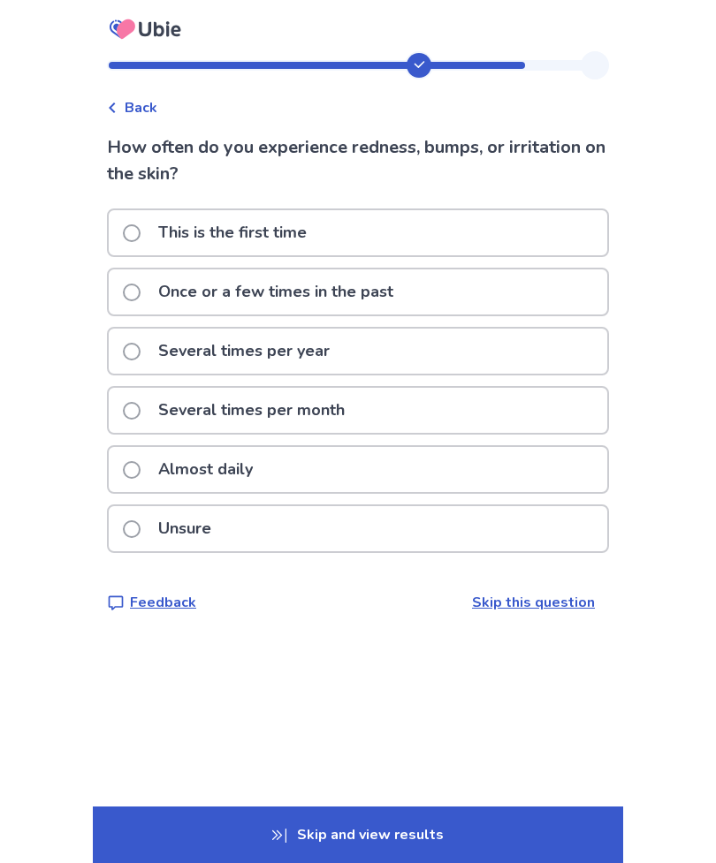
click at [370, 289] on p "Once or a few times in the past" at bounding box center [276, 292] width 256 height 45
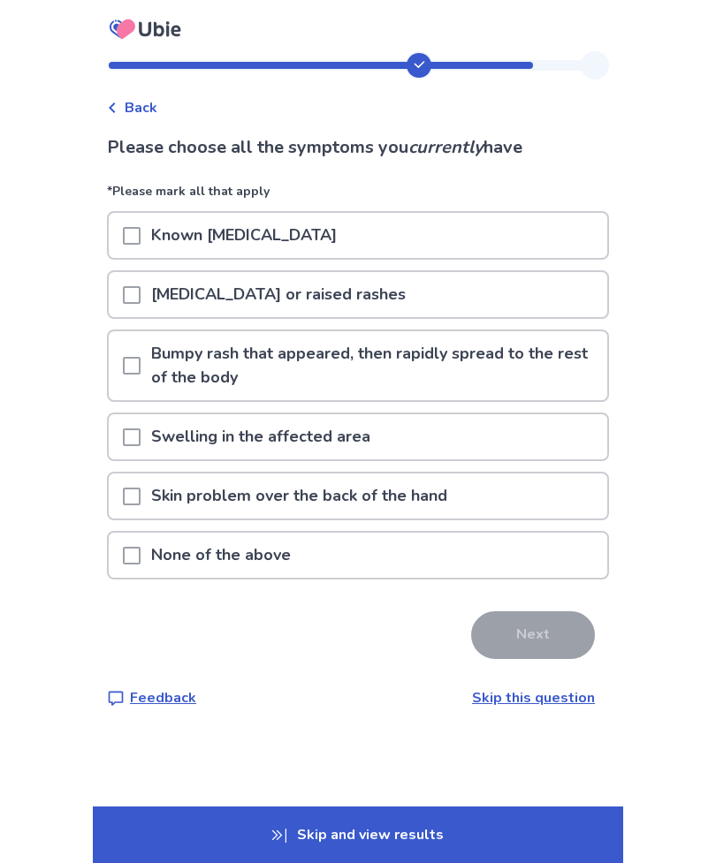
click at [450, 566] on div "None of the above" at bounding box center [358, 555] width 498 height 45
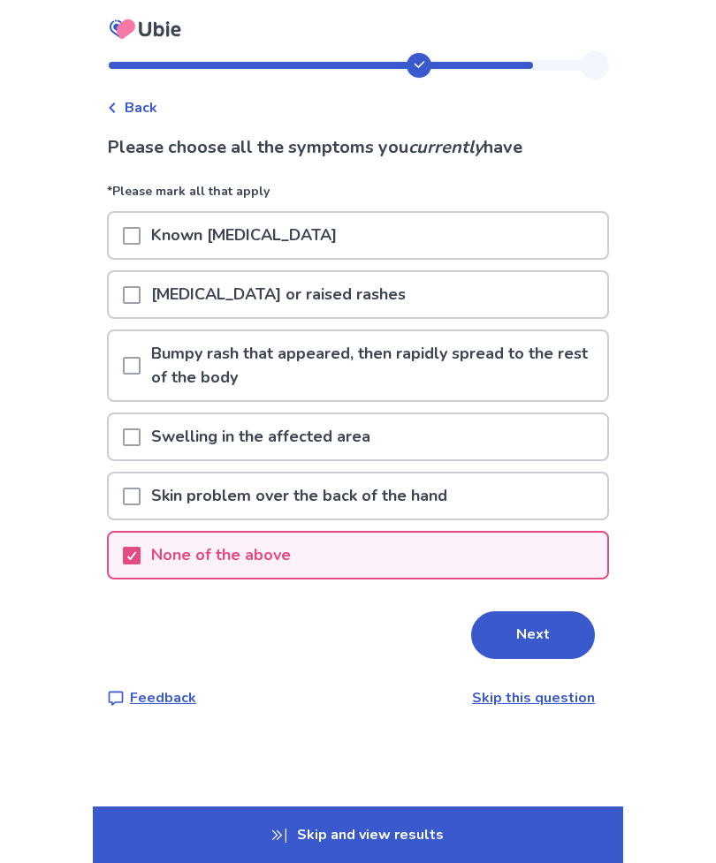
click at [534, 630] on button "Next" at bounding box center [533, 635] width 124 height 48
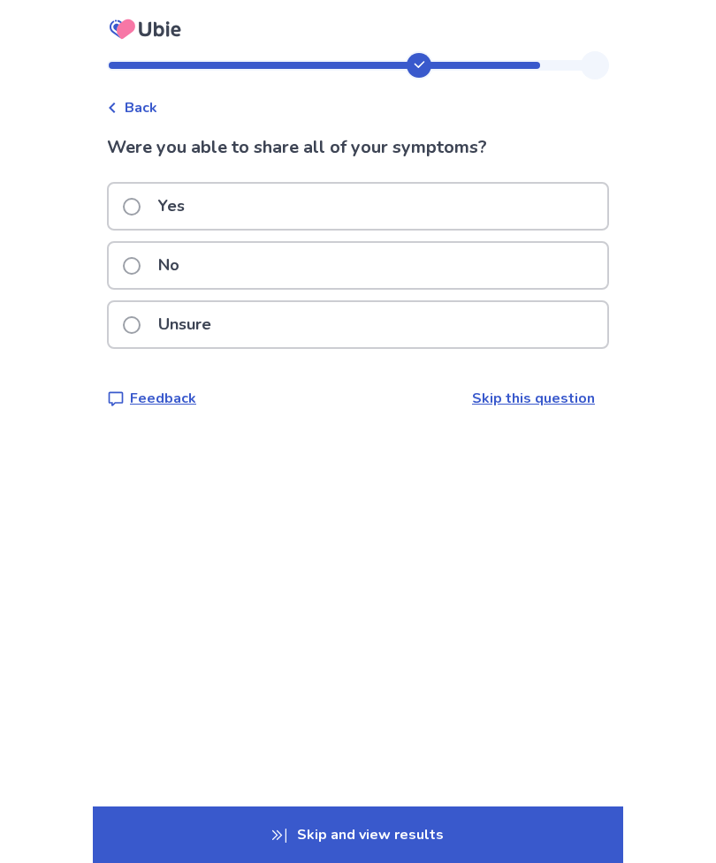
click at [227, 204] on div "Yes" at bounding box center [358, 206] width 498 height 45
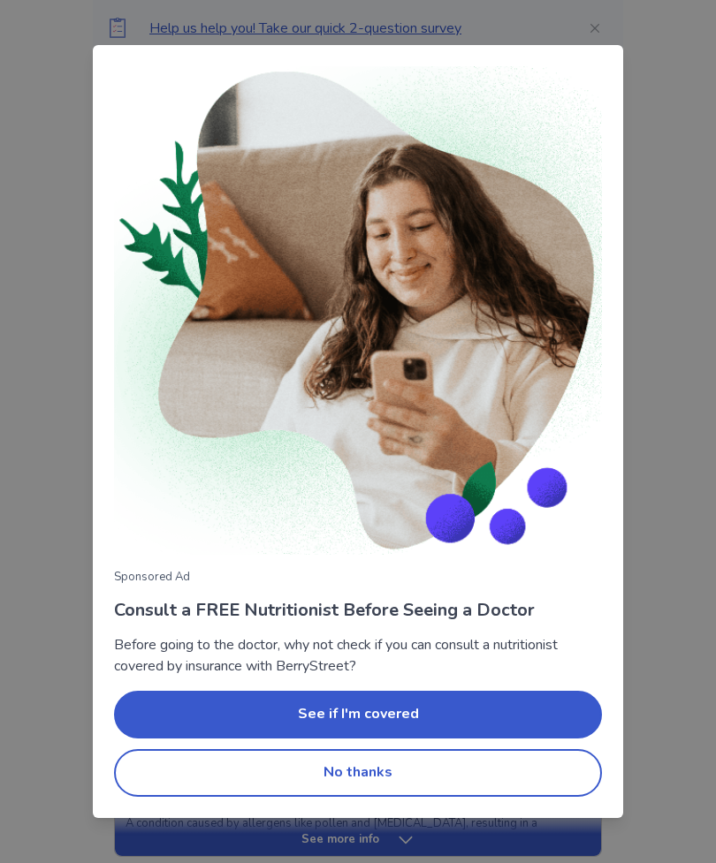
click at [321, 770] on button "No thanks" at bounding box center [358, 773] width 488 height 48
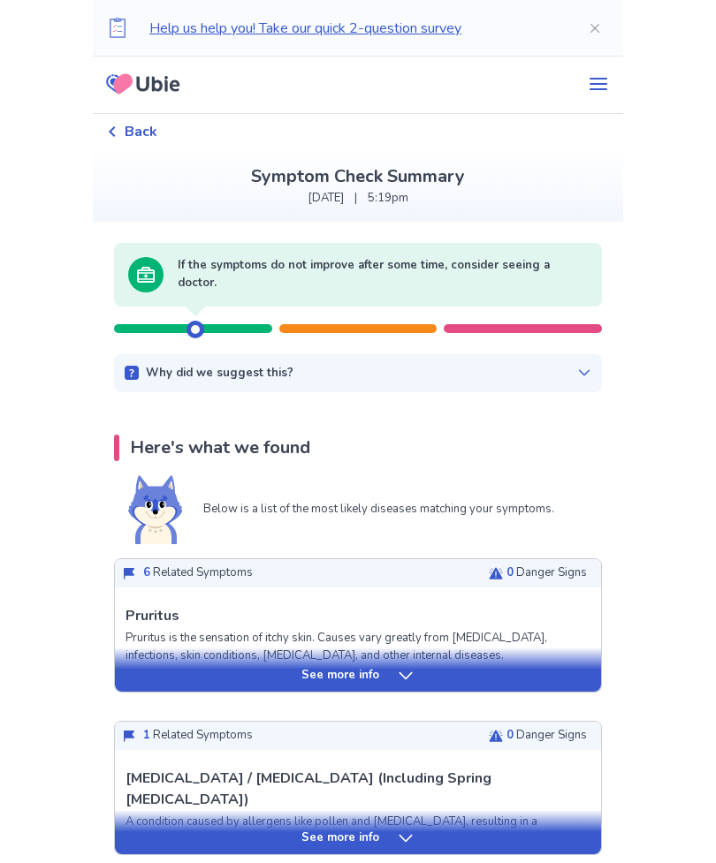
scroll to position [1, 0]
click at [588, 364] on div "Why did we suggest this? There appears to be no urgent related factors based on…" at bounding box center [358, 374] width 488 height 39
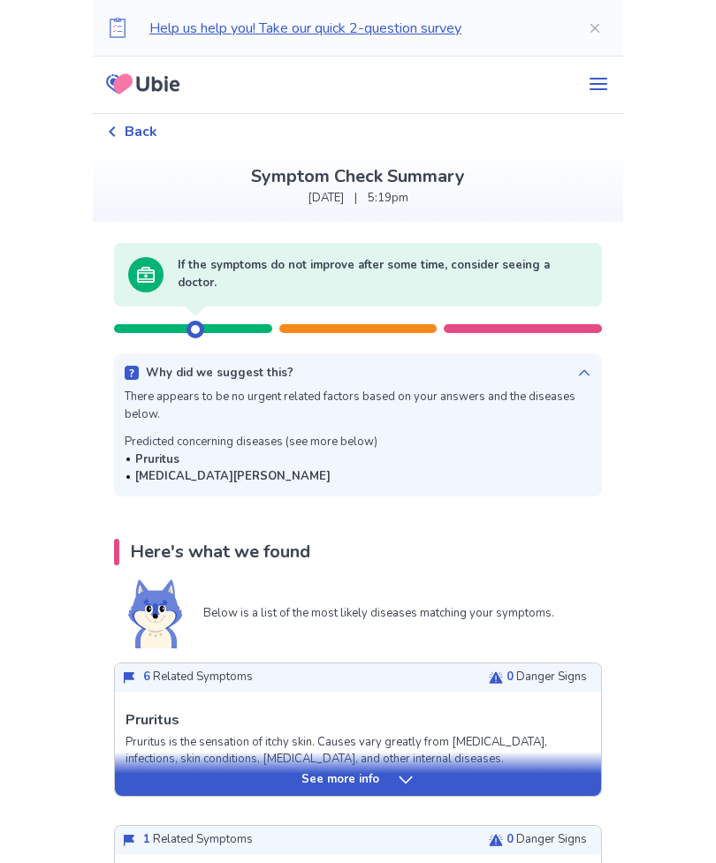
click at [584, 369] on div "Why did we suggest this? There appears to be no urgent related factors based on…" at bounding box center [358, 425] width 488 height 142
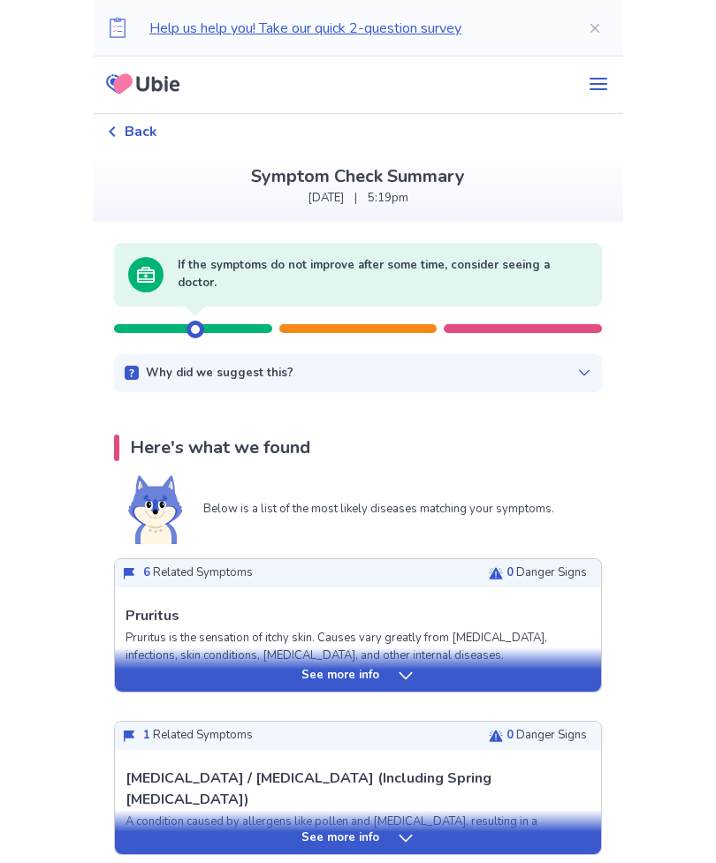
click at [377, 669] on div "See more info" at bounding box center [358, 676] width 486 height 18
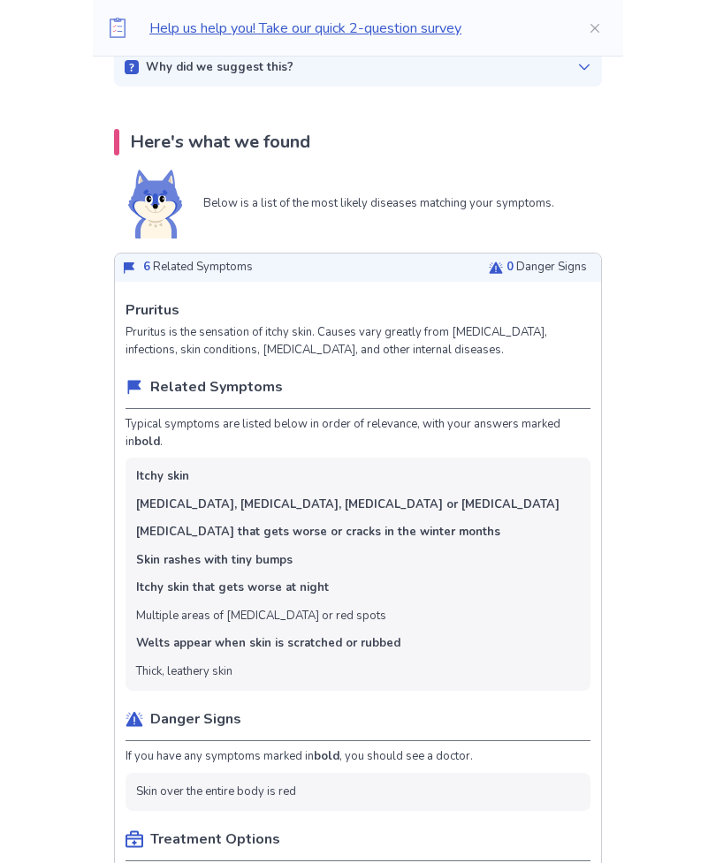
scroll to position [304, 0]
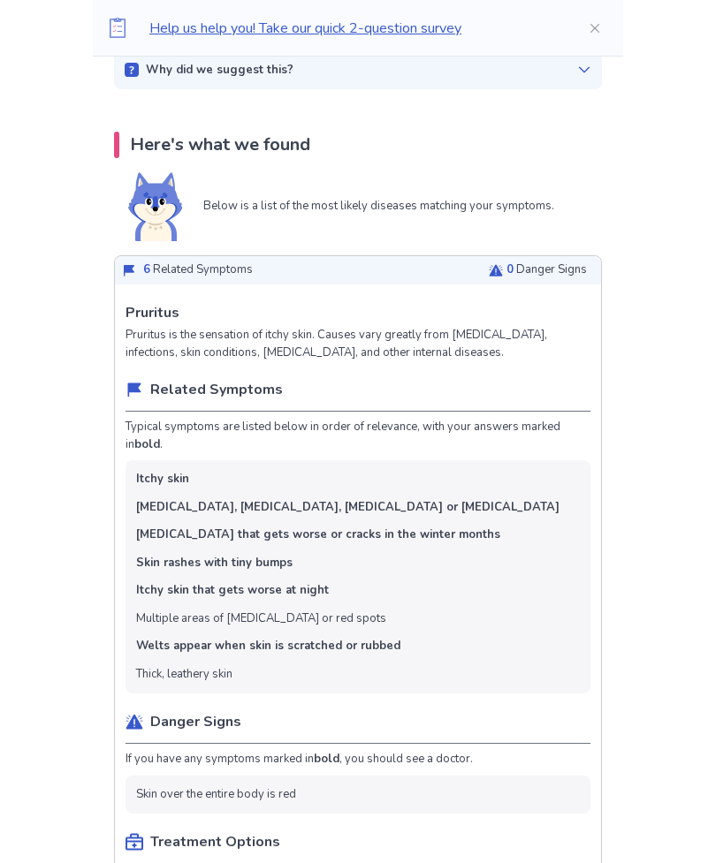
copy p "Pruritus"
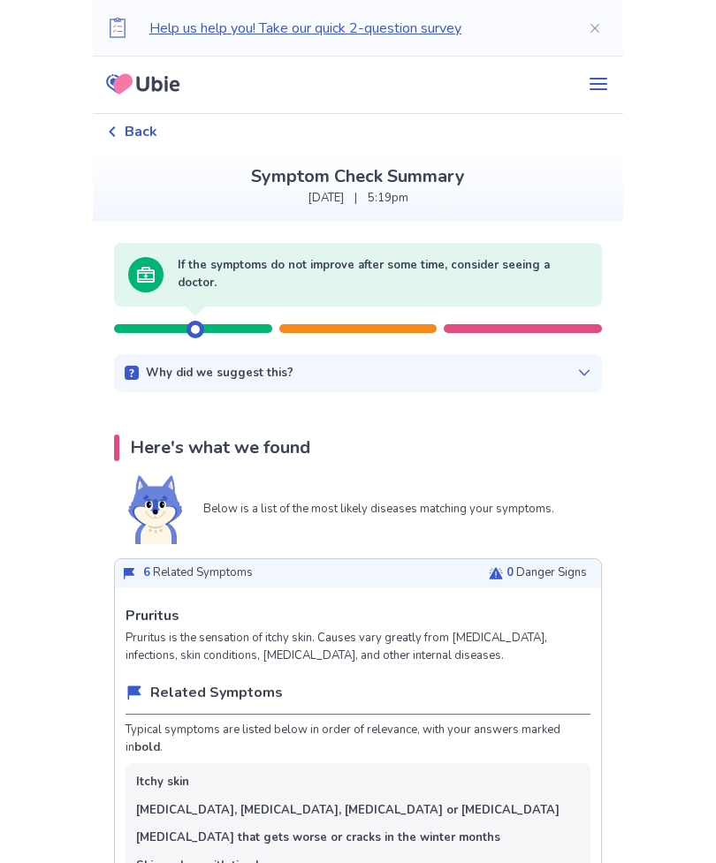
scroll to position [0, 0]
